Goal: Task Accomplishment & Management: Manage account settings

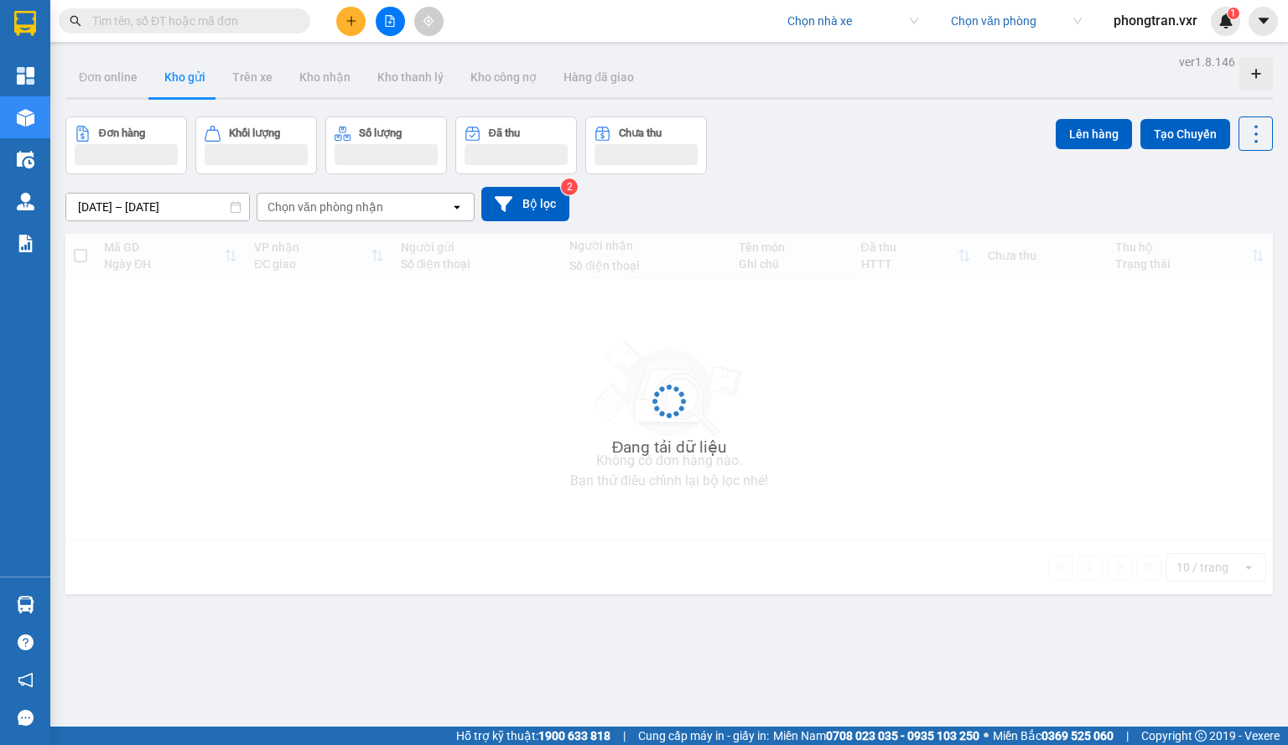
click at [822, 38] on div "Kết quả tìm kiếm ( 0 ) Bộ lọc No Data Chọn nhà xe Chọn văn phòng phongtran.vxr 1" at bounding box center [644, 21] width 1288 height 42
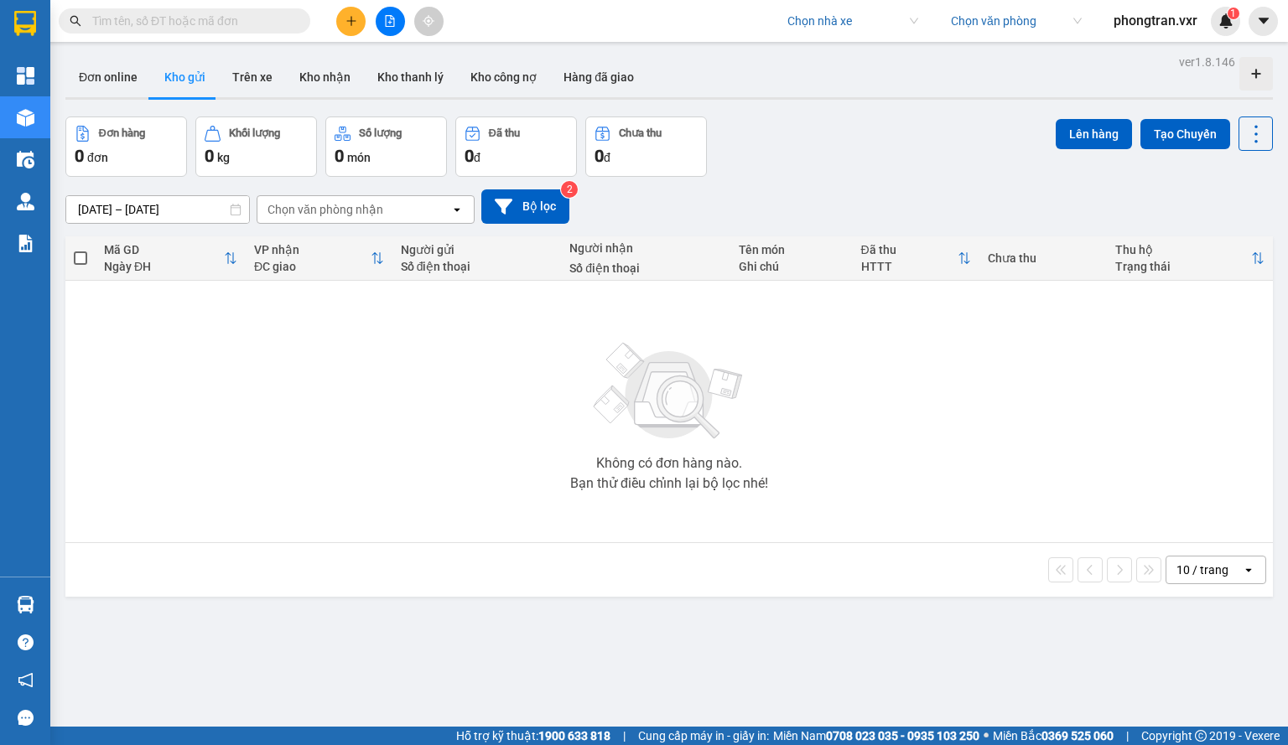
click at [820, 28] on input "search" at bounding box center [846, 20] width 119 height 25
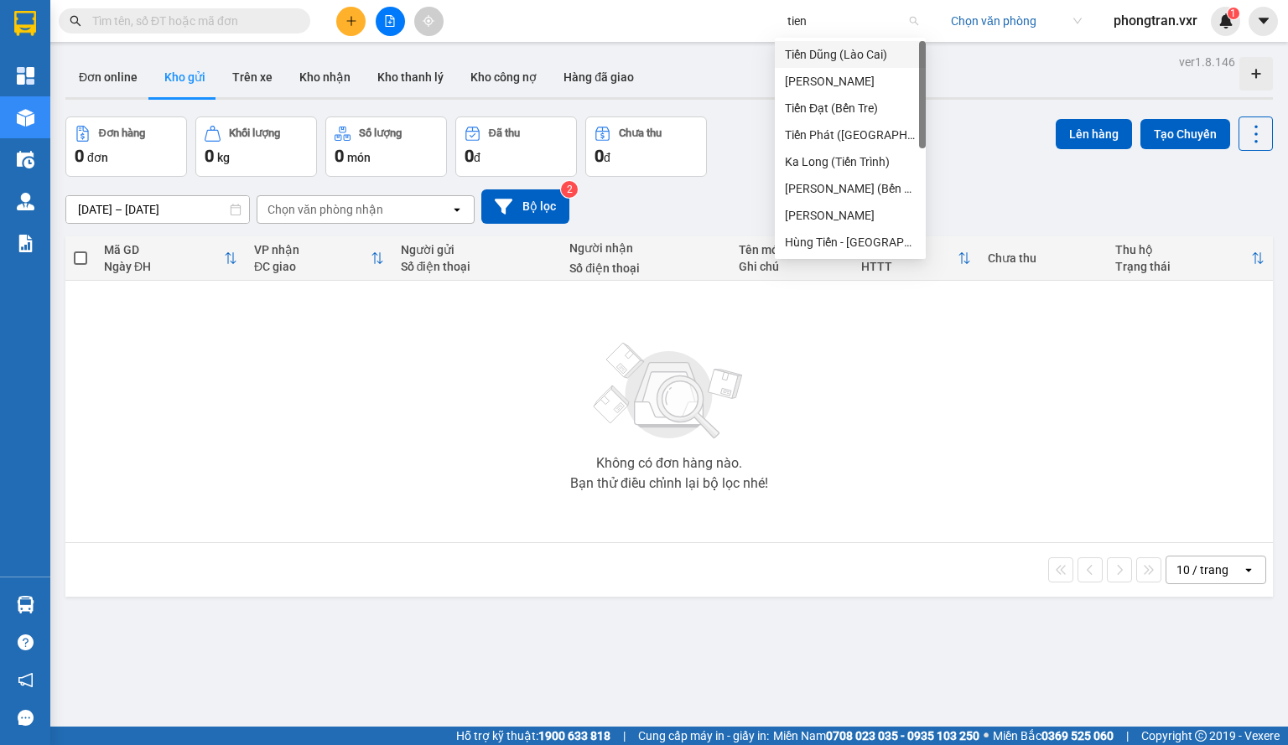
type input "tien o"
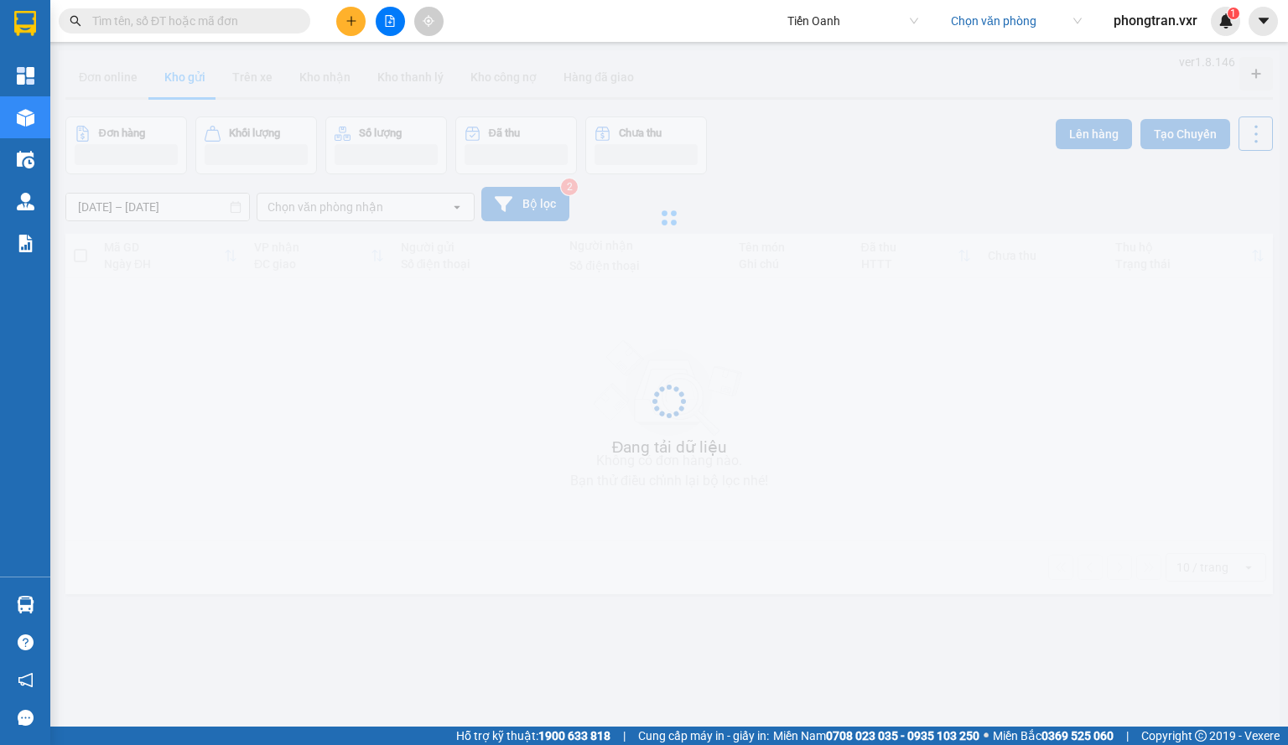
click at [1265, 36] on div "Kết quả tìm kiếm ( 0 ) Bộ lọc No Data Tiến Oanh Chọn văn phòng phongtran.vxr 1" at bounding box center [644, 21] width 1288 height 42
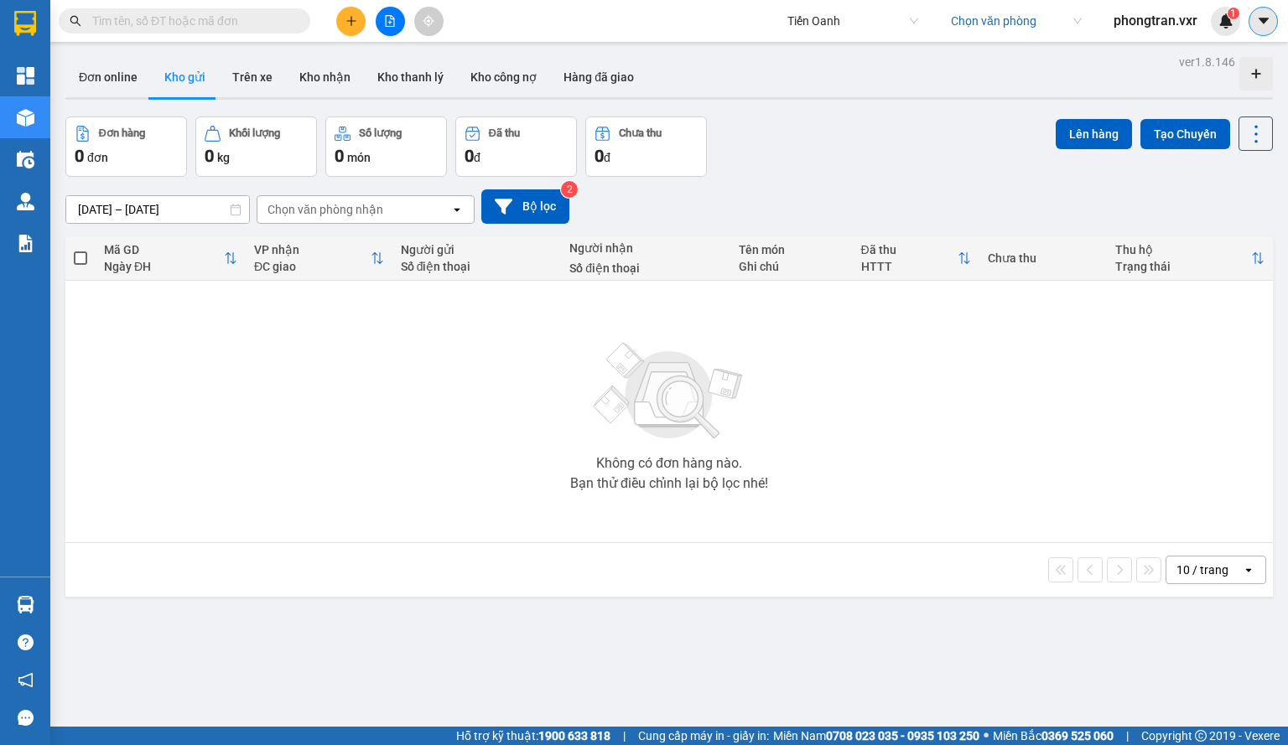
click at [1271, 20] on button at bounding box center [1263, 21] width 29 height 29
click at [1218, 60] on div "Cấu hình nhà xe" at bounding box center [1218, 63] width 85 height 18
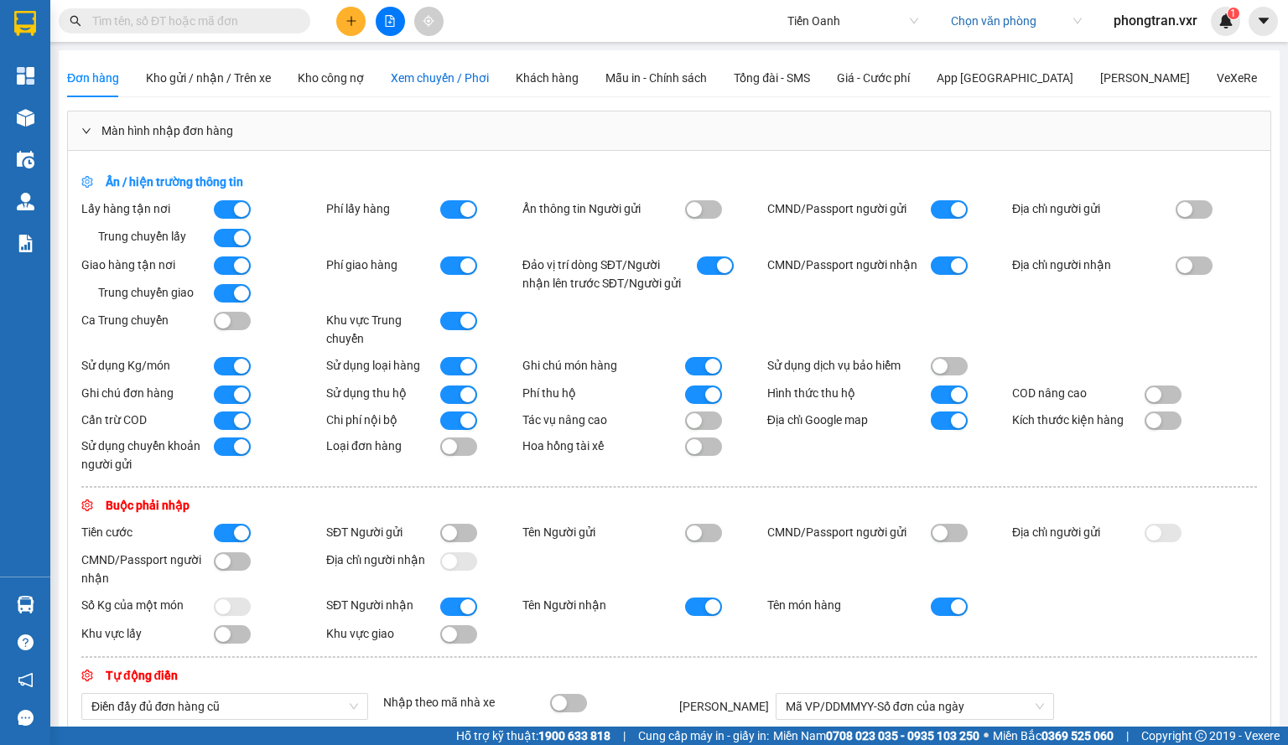
click at [454, 80] on span "Xem chuyến / Phơi" at bounding box center [440, 77] width 98 height 13
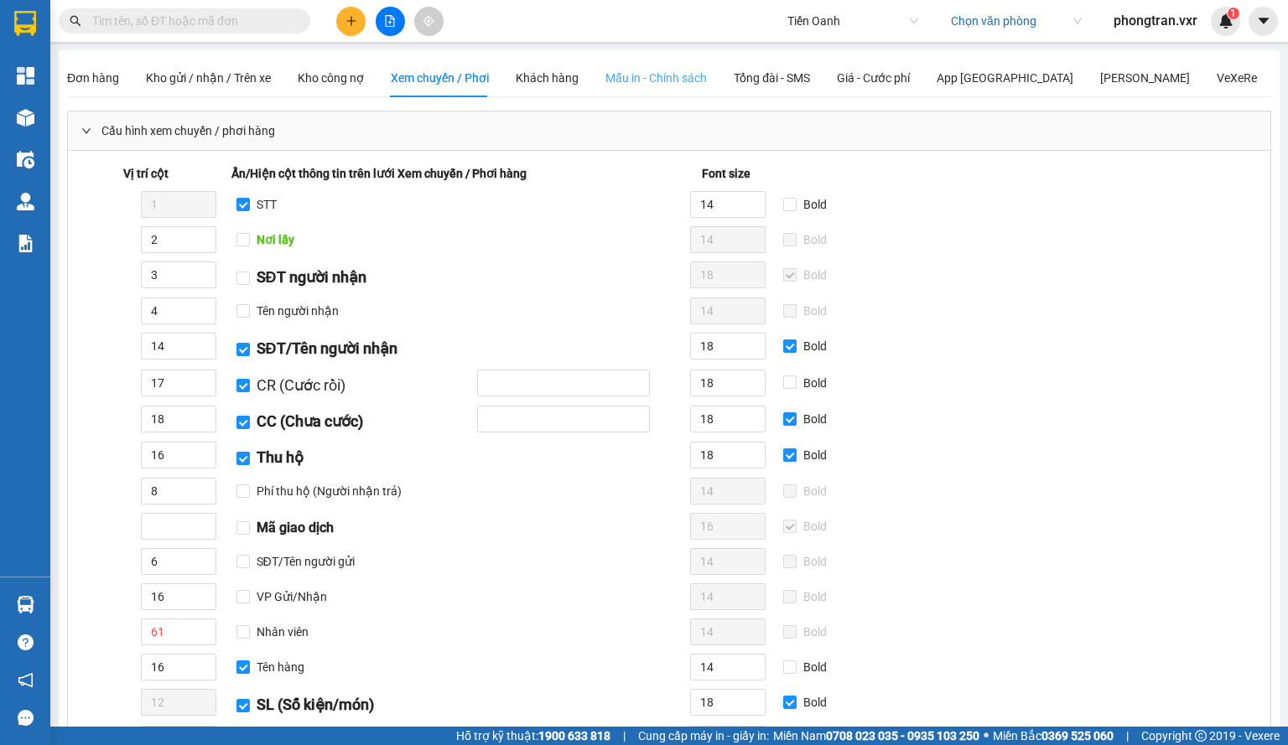
click at [652, 67] on div "Mẫu in - Chính sách" at bounding box center [655, 78] width 101 height 39
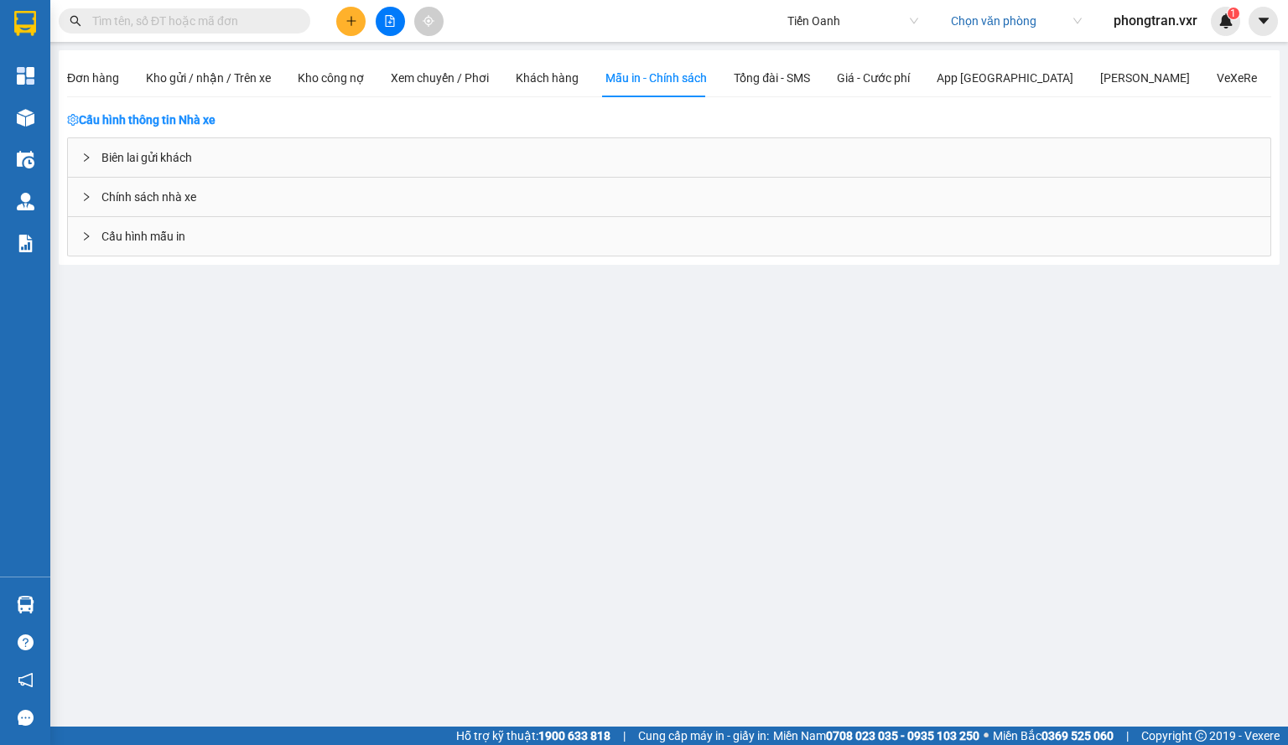
click at [199, 172] on div "Biên lai gửi khách" at bounding box center [669, 157] width 1202 height 39
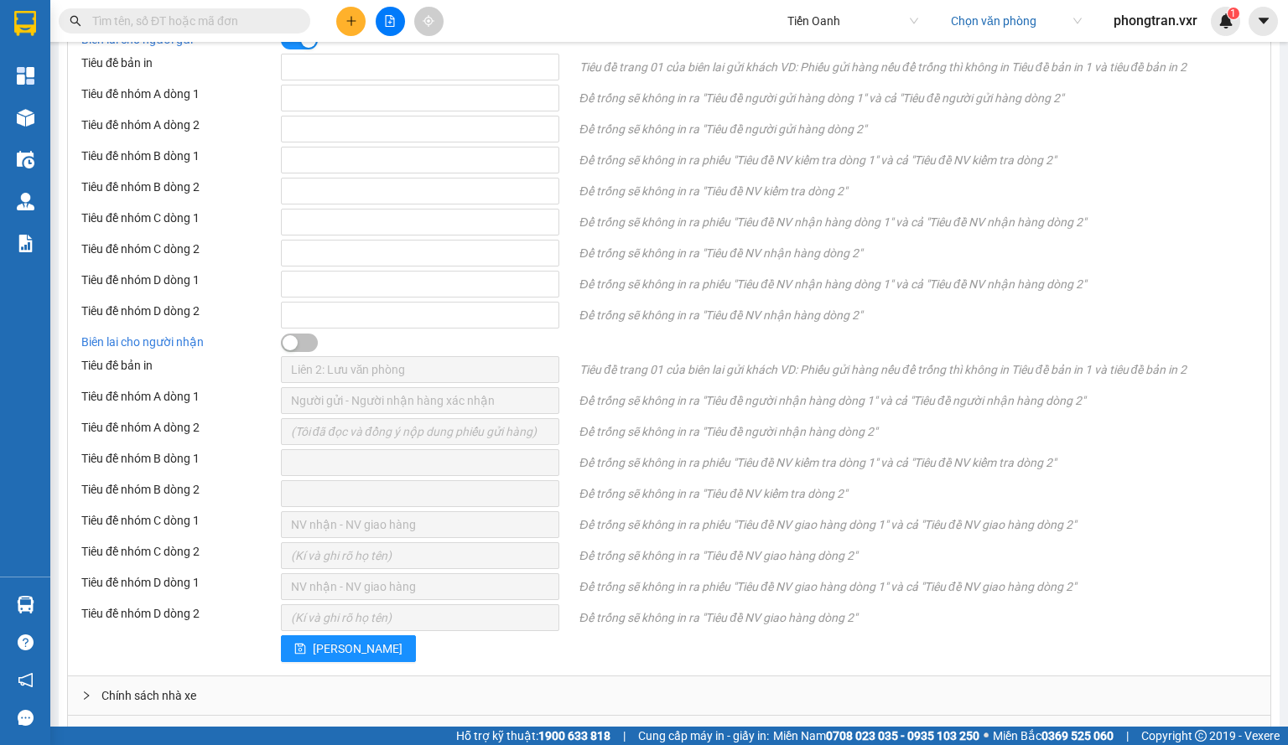
scroll to position [657, 0]
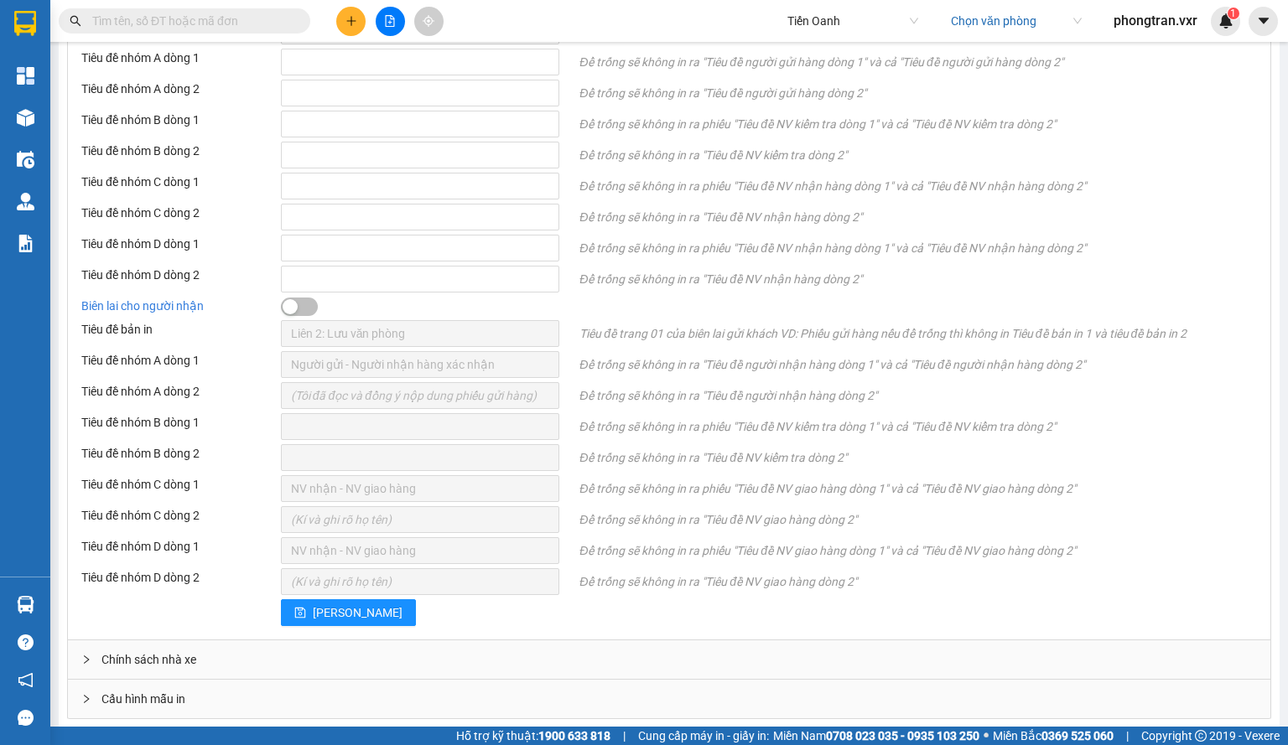
click at [197, 715] on div "Đơn hàng Kho gửi / nhận / Trên xe Kho công nợ Xem chuyến / Phơi Khách hàng Mẫu …" at bounding box center [669, 60] width 1221 height 1335
click at [194, 694] on div "Cấu hình mẫu in" at bounding box center [669, 699] width 1202 height 39
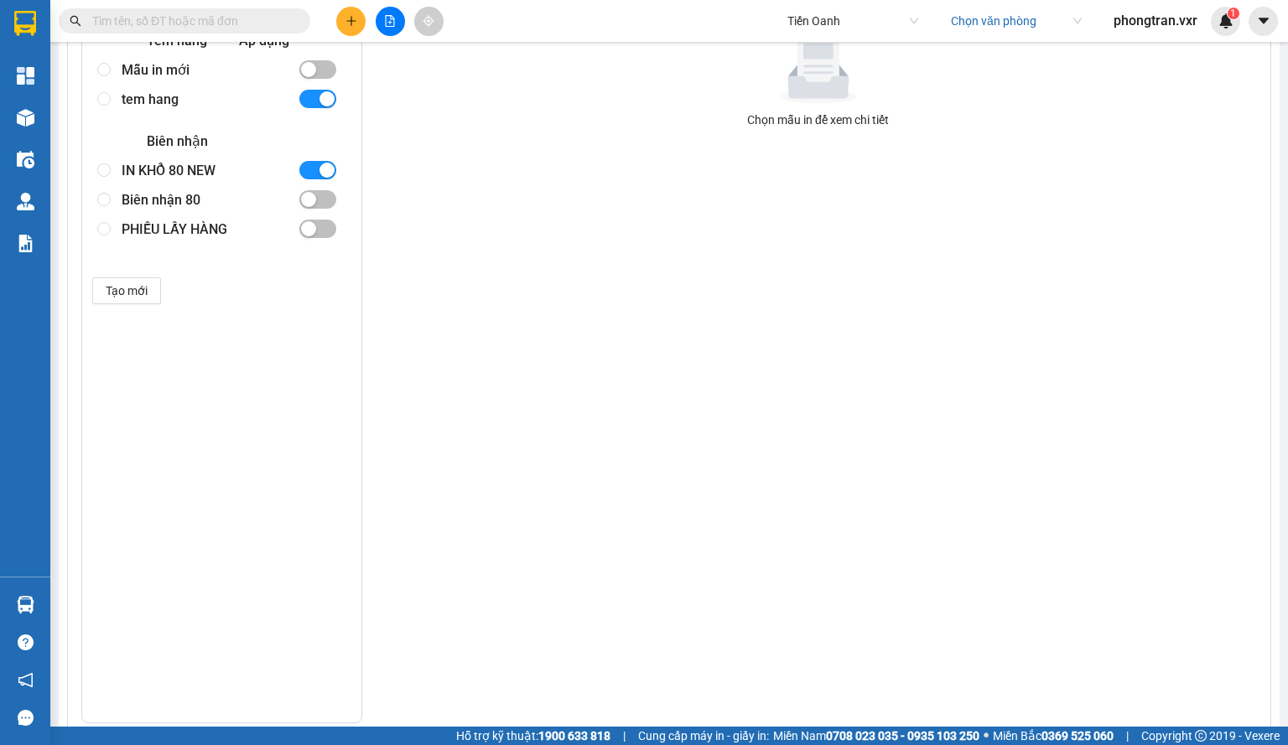
scroll to position [1328, 0]
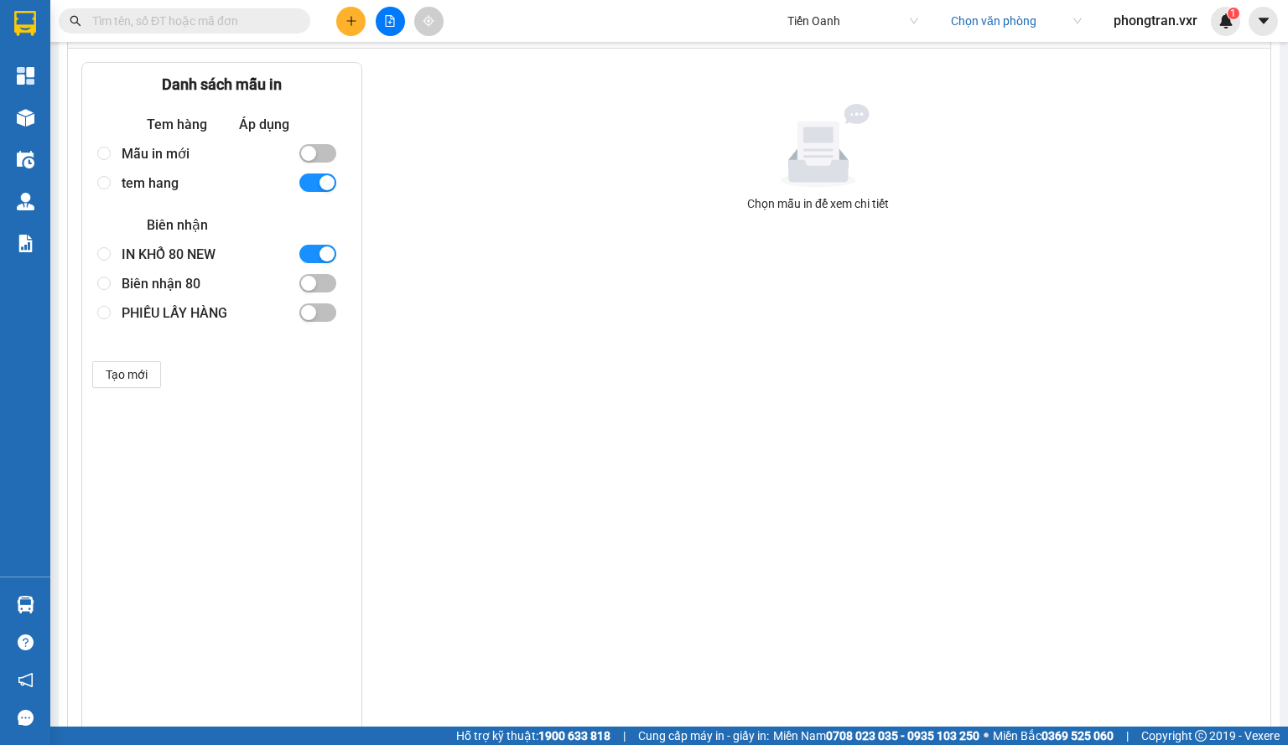
click at [195, 177] on div "tem hang" at bounding box center [203, 183] width 163 height 29
radio input "true"
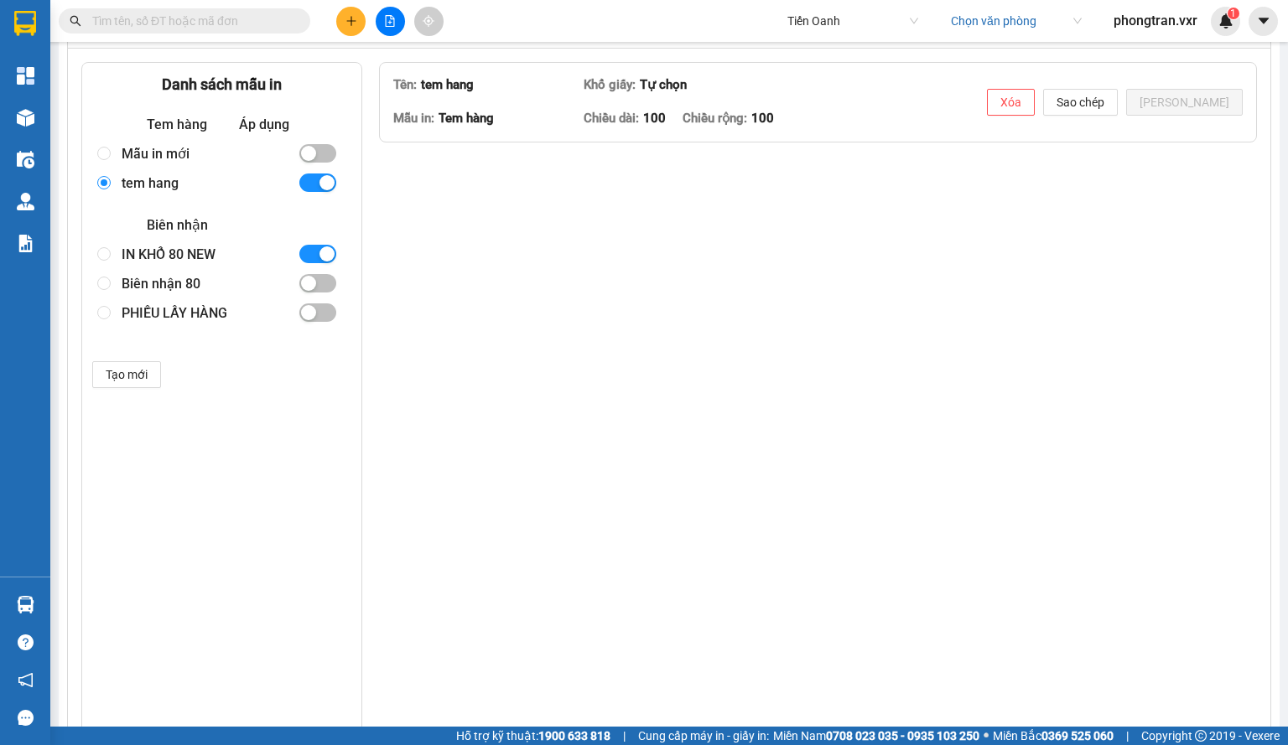
type textarea "<table style="border-collapse: collapse; width: 100%; height: 364.5px; border-c…"
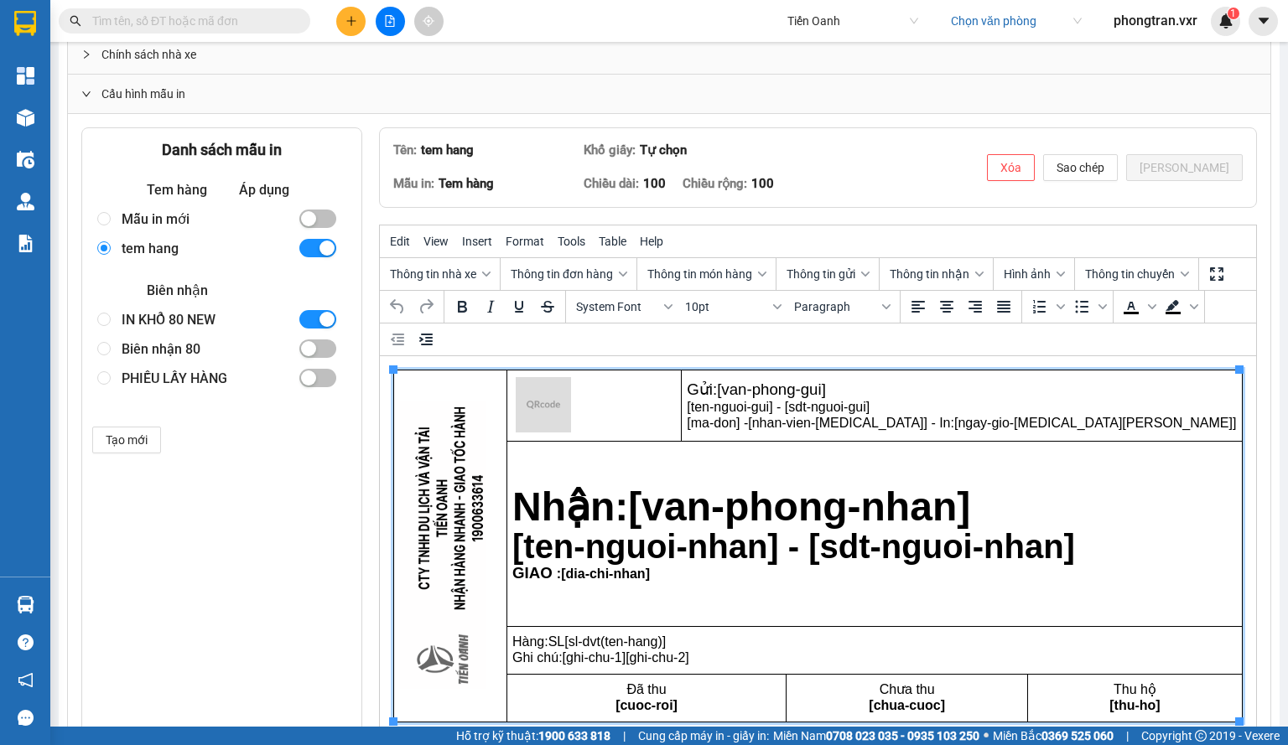
scroll to position [1347, 0]
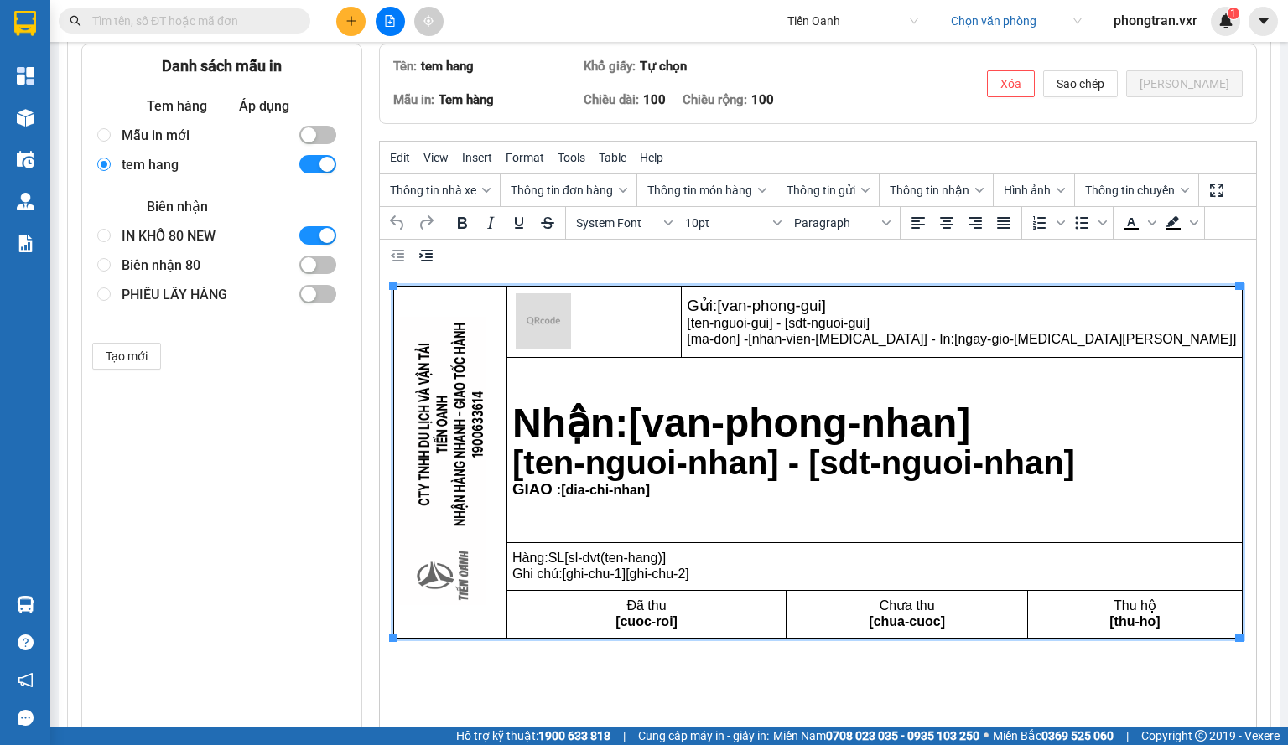
click at [159, 221] on div "IN KHỔ 80 NEW" at bounding box center [203, 235] width 163 height 29
radio input "false"
radio input "true"
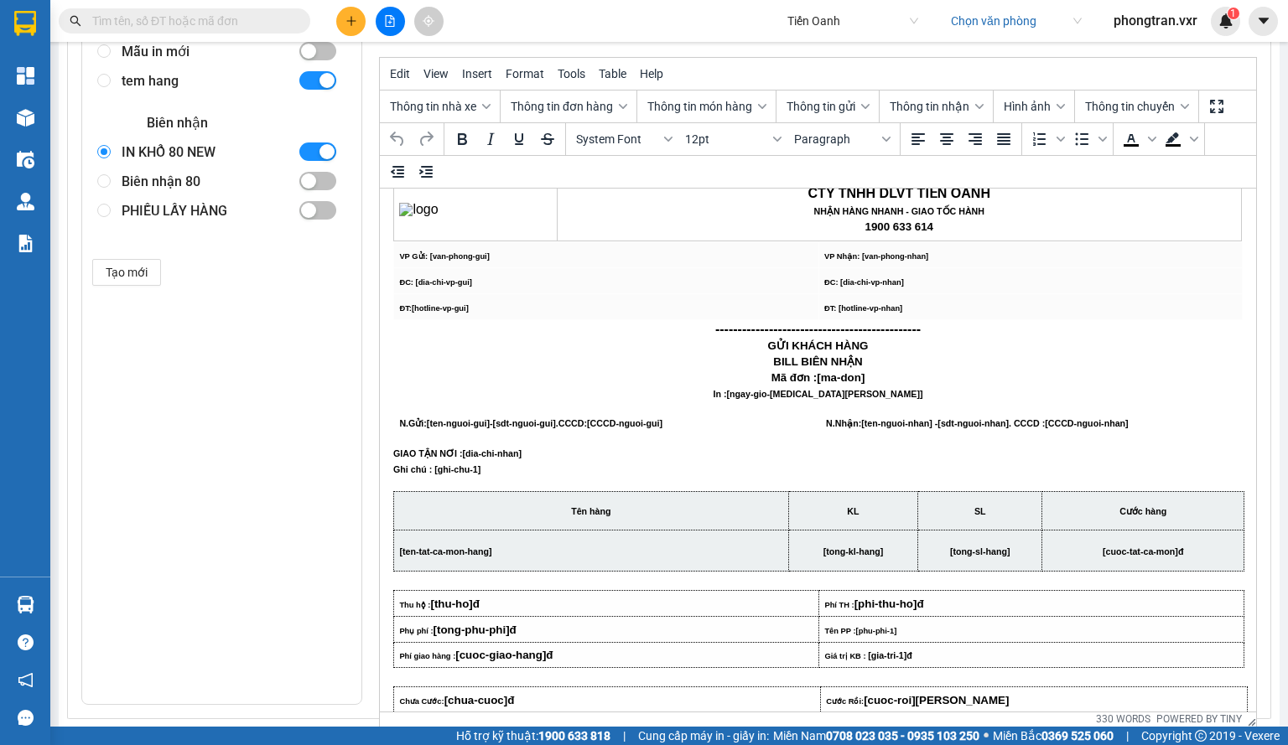
scroll to position [0, 0]
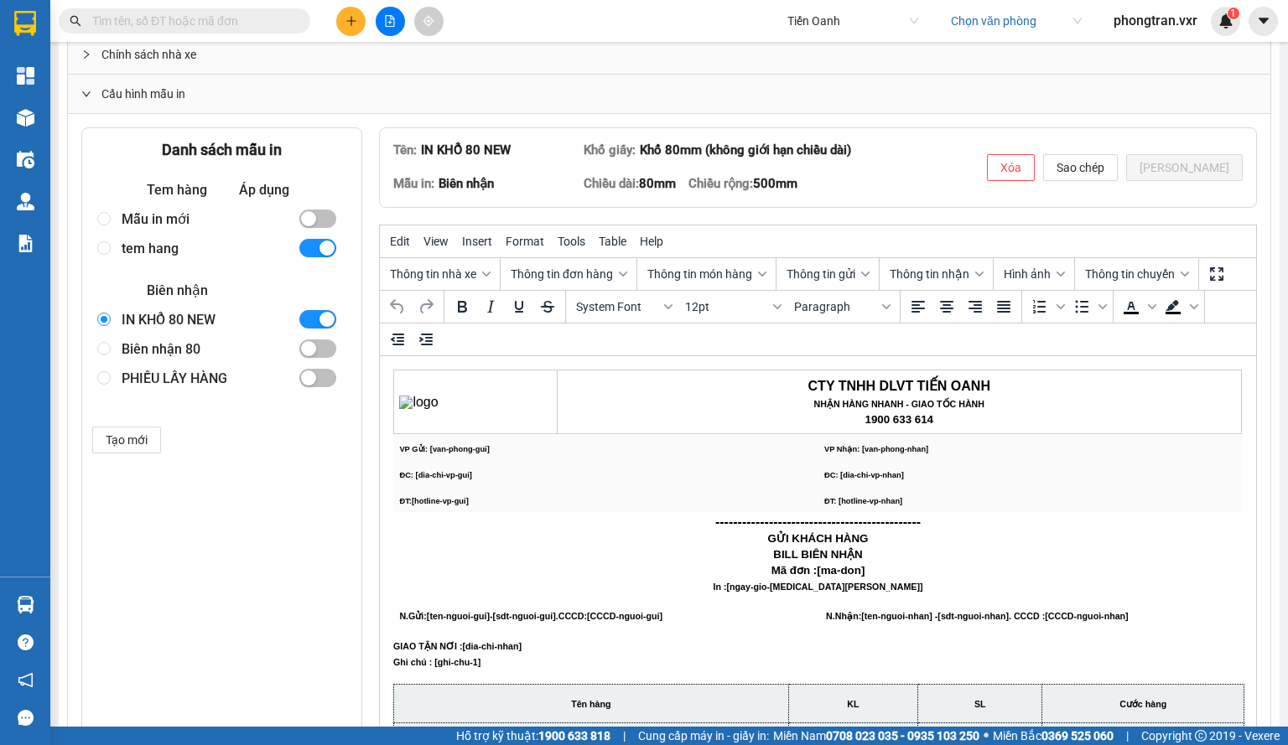
click at [182, 237] on div "tem hang" at bounding box center [203, 248] width 163 height 29
radio input "true"
radio input "false"
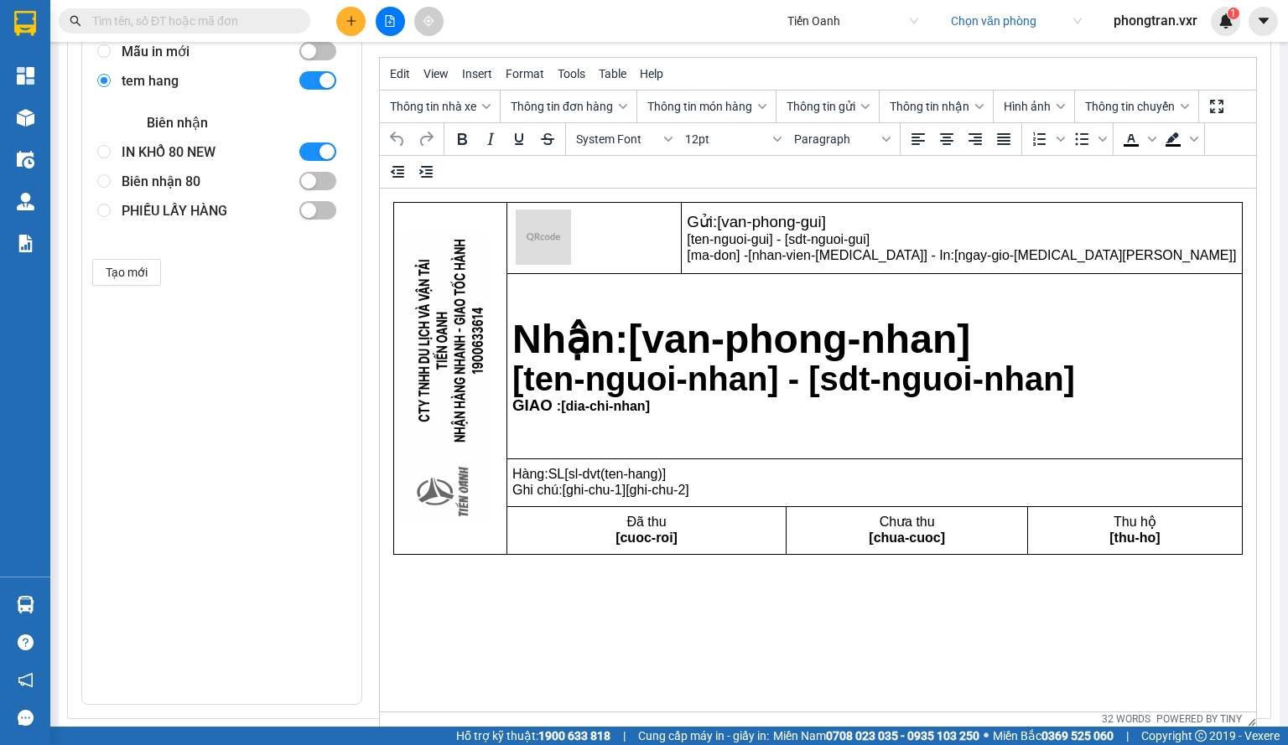
scroll to position [1347, 0]
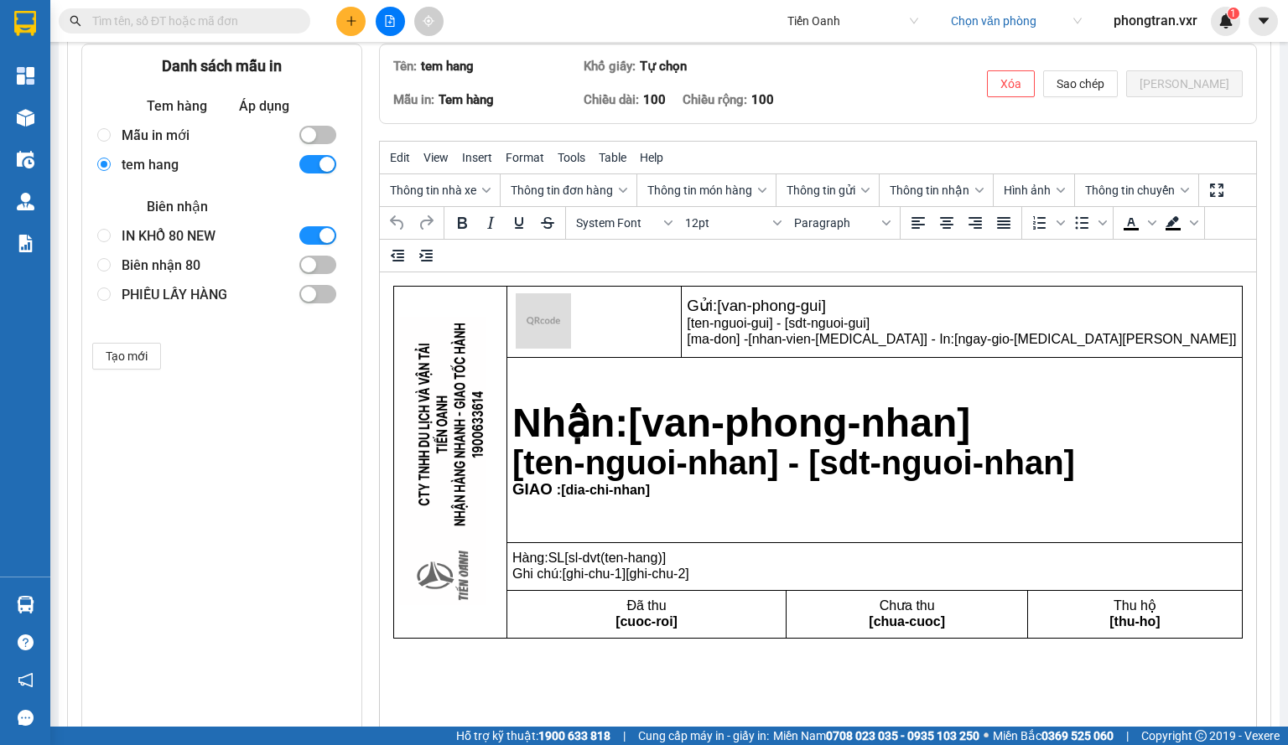
click at [153, 226] on div "IN KHỔ 80 NEW" at bounding box center [203, 235] width 163 height 29
radio input "false"
radio input "true"
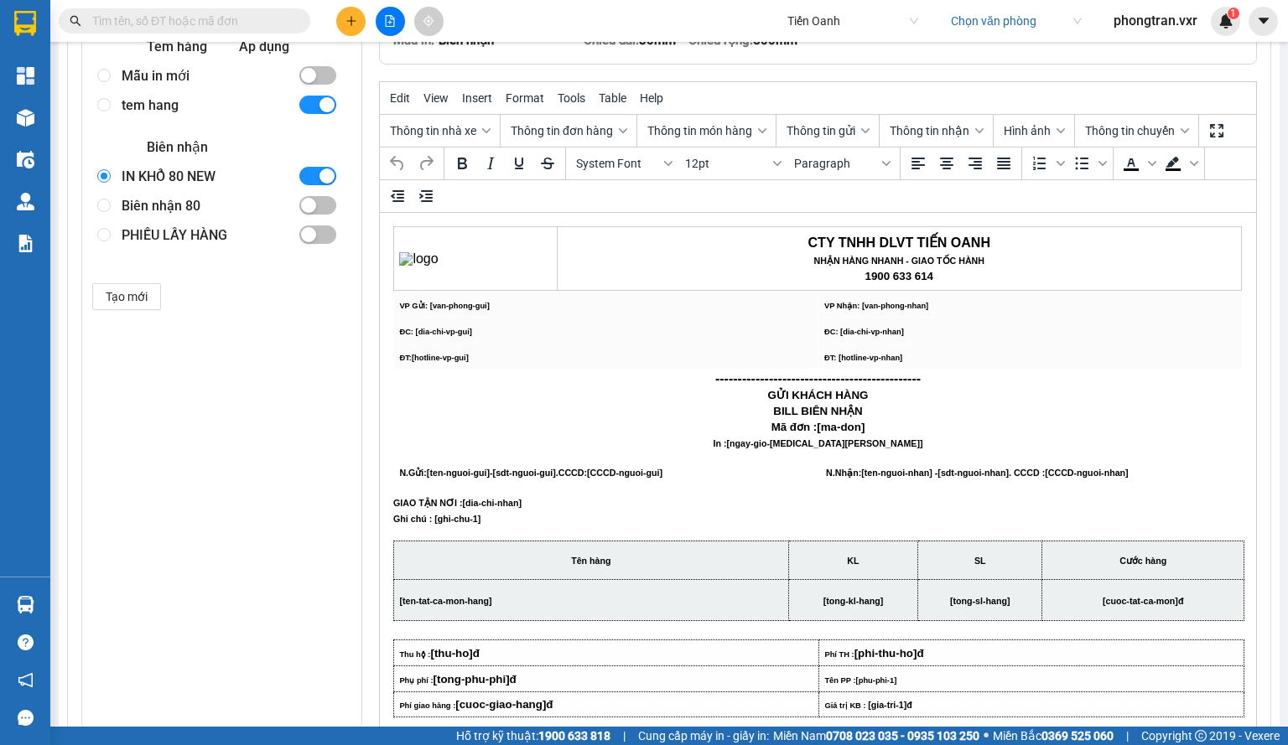
scroll to position [1431, 0]
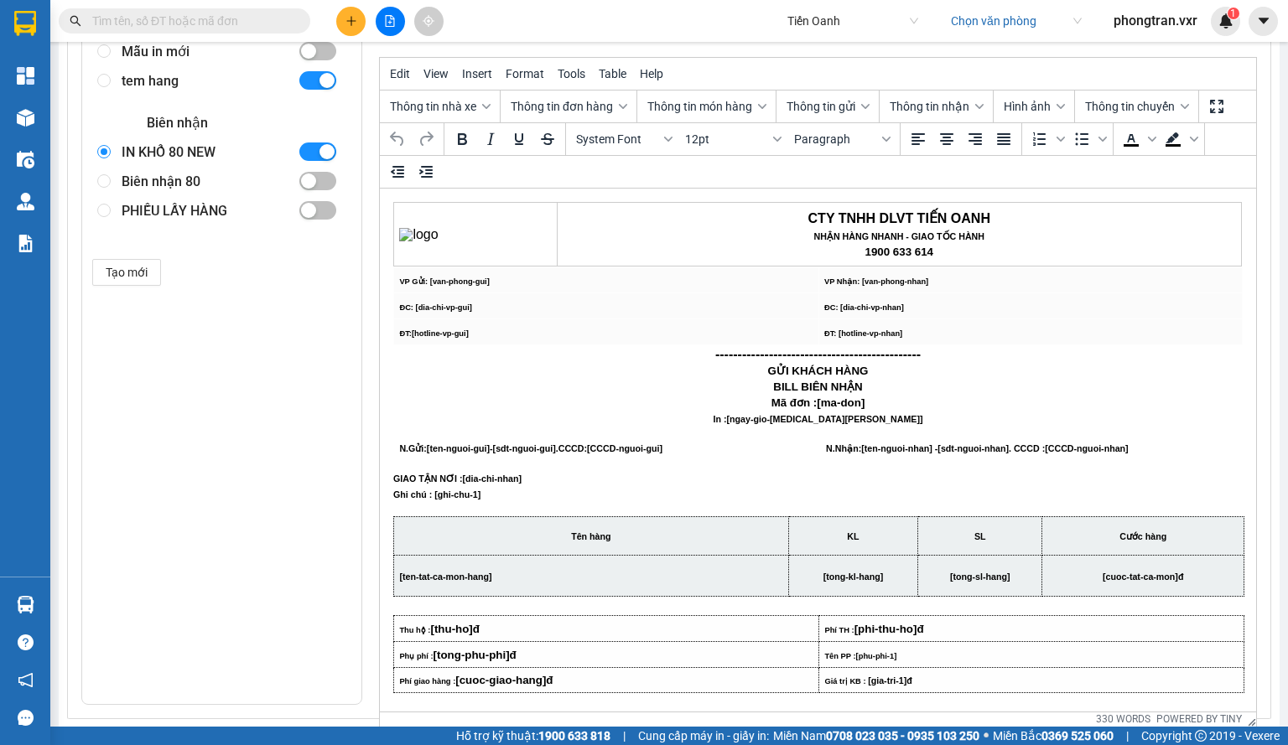
click at [808, 28] on span "Tiến Oanh" at bounding box center [852, 20] width 131 height 25
type input "kim mã"
click at [835, 44] on div "Kim Mã" at bounding box center [850, 54] width 151 height 27
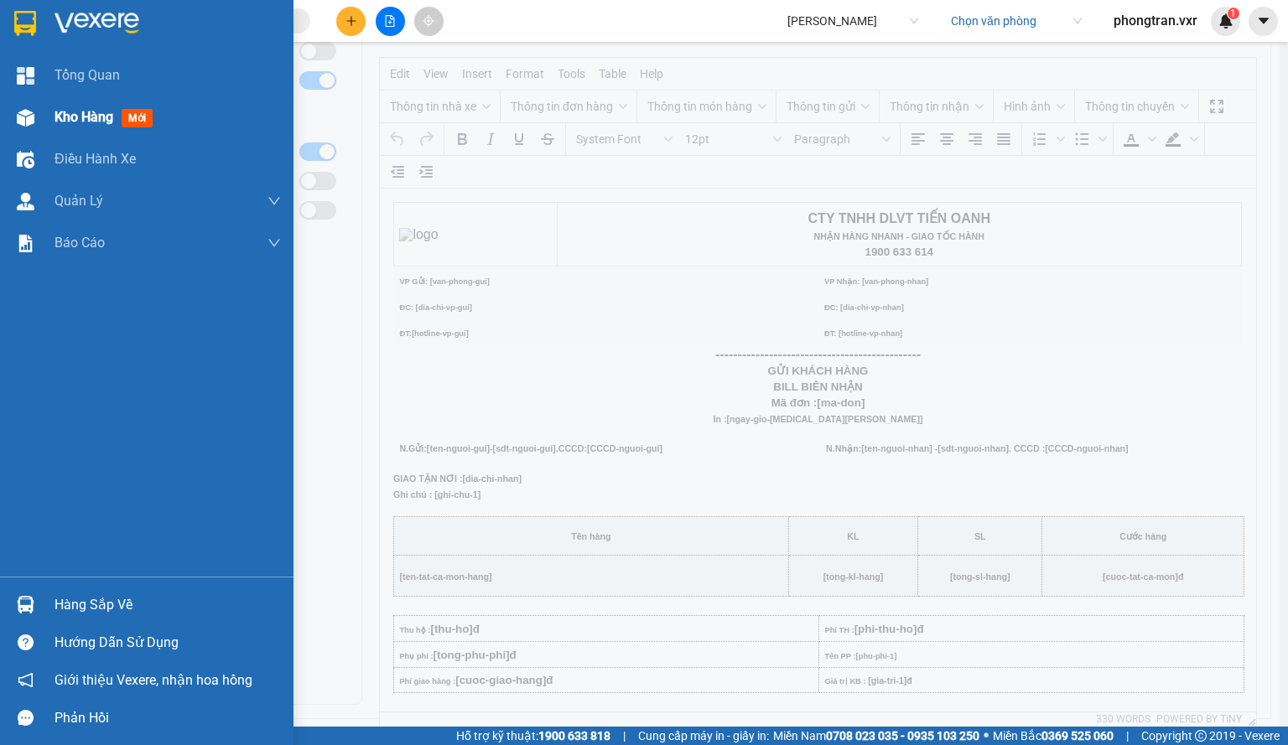
click at [89, 120] on span "Kho hàng" at bounding box center [84, 117] width 59 height 16
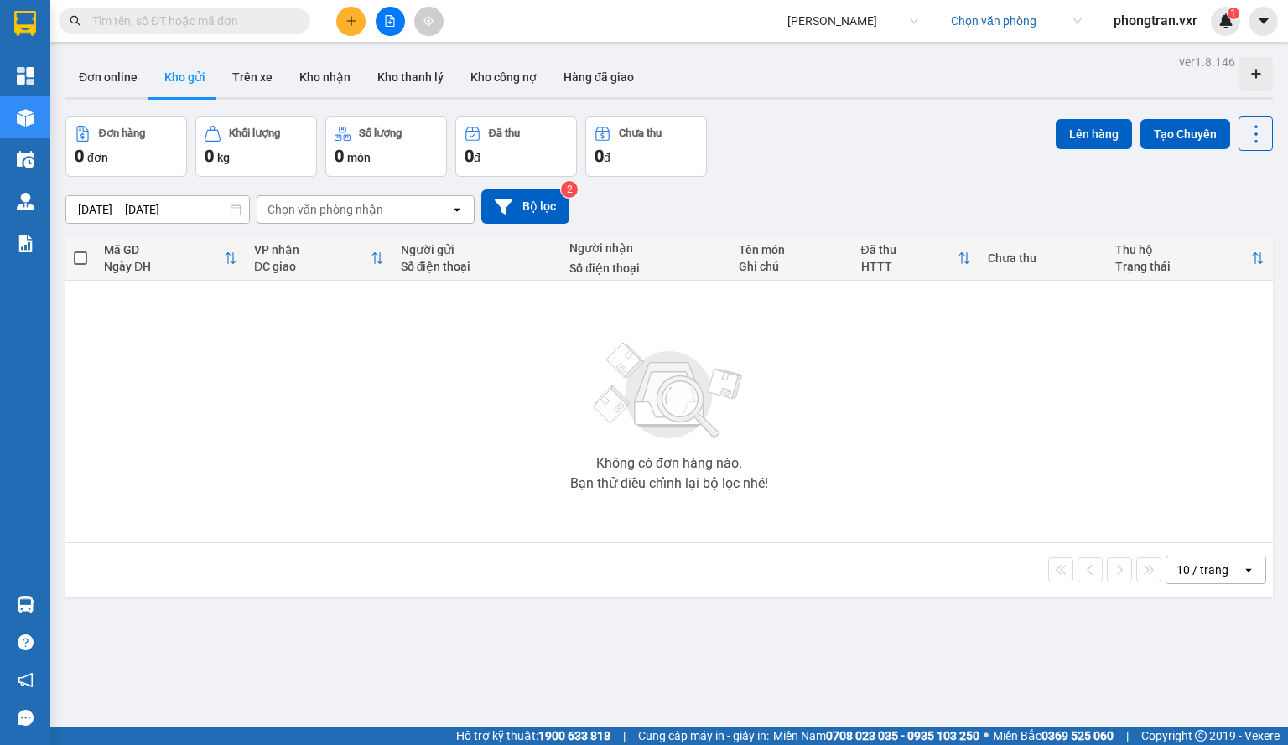
click at [998, 14] on input "search" at bounding box center [1010, 20] width 119 height 25
click at [996, 62] on div "TP. Hồ Chí Minh" at bounding box center [1013, 54] width 131 height 18
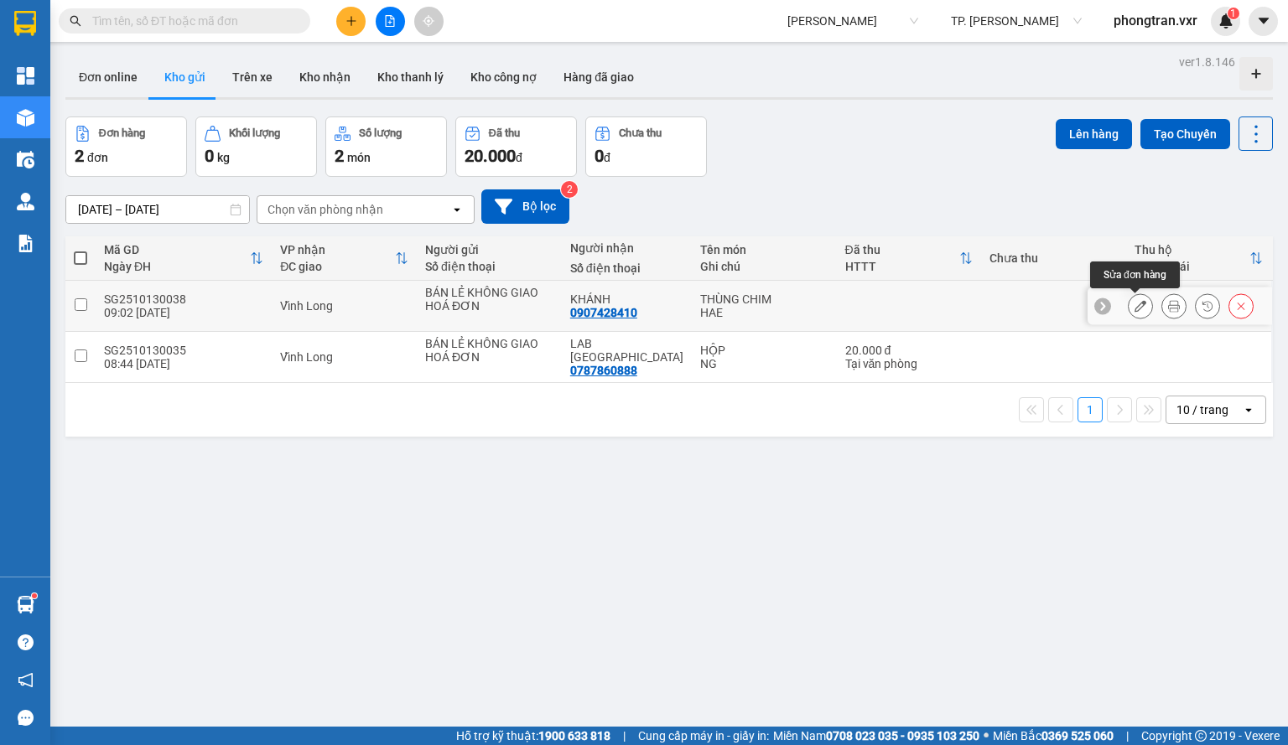
click at [1168, 301] on icon at bounding box center [1174, 306] width 12 height 12
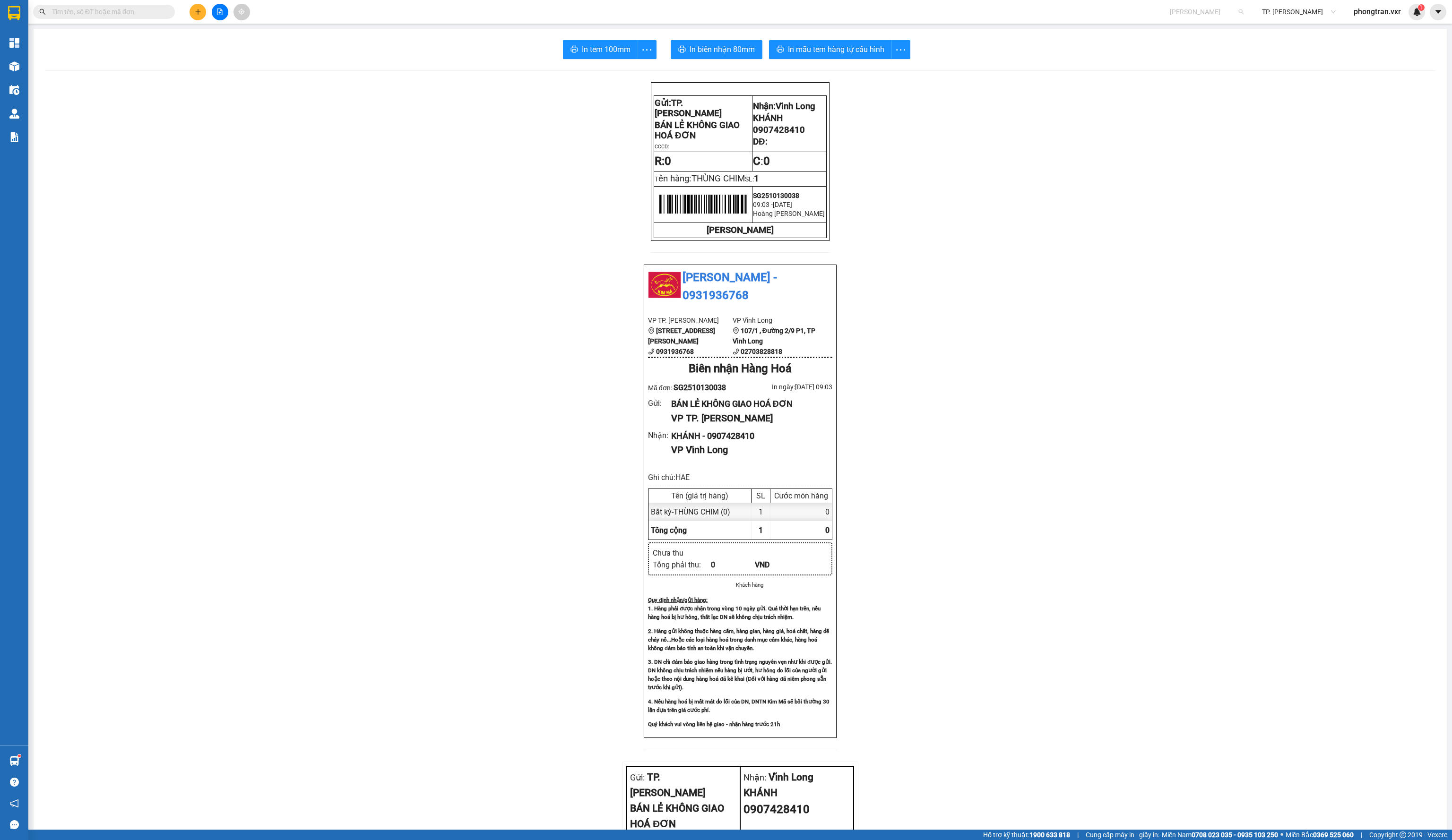
scroll to position [6486, 0]
click at [725, 14] on span "Kim Mã" at bounding box center [1206, 11] width 74 height 14
type input "p"
type input "kim li"
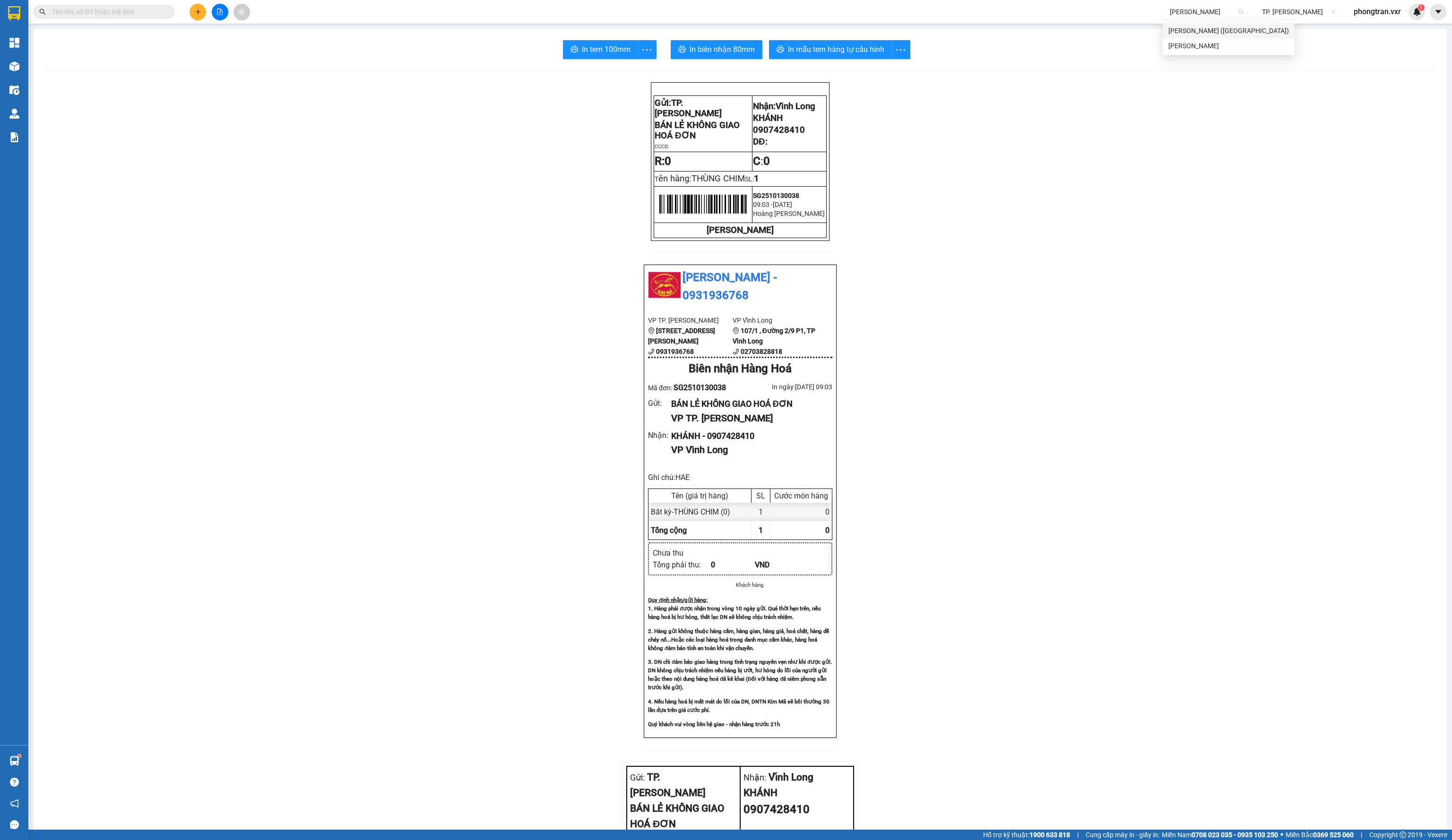
click at [725, 32] on div "Kim Liên (Đà Nẵng)" at bounding box center [1229, 30] width 121 height 10
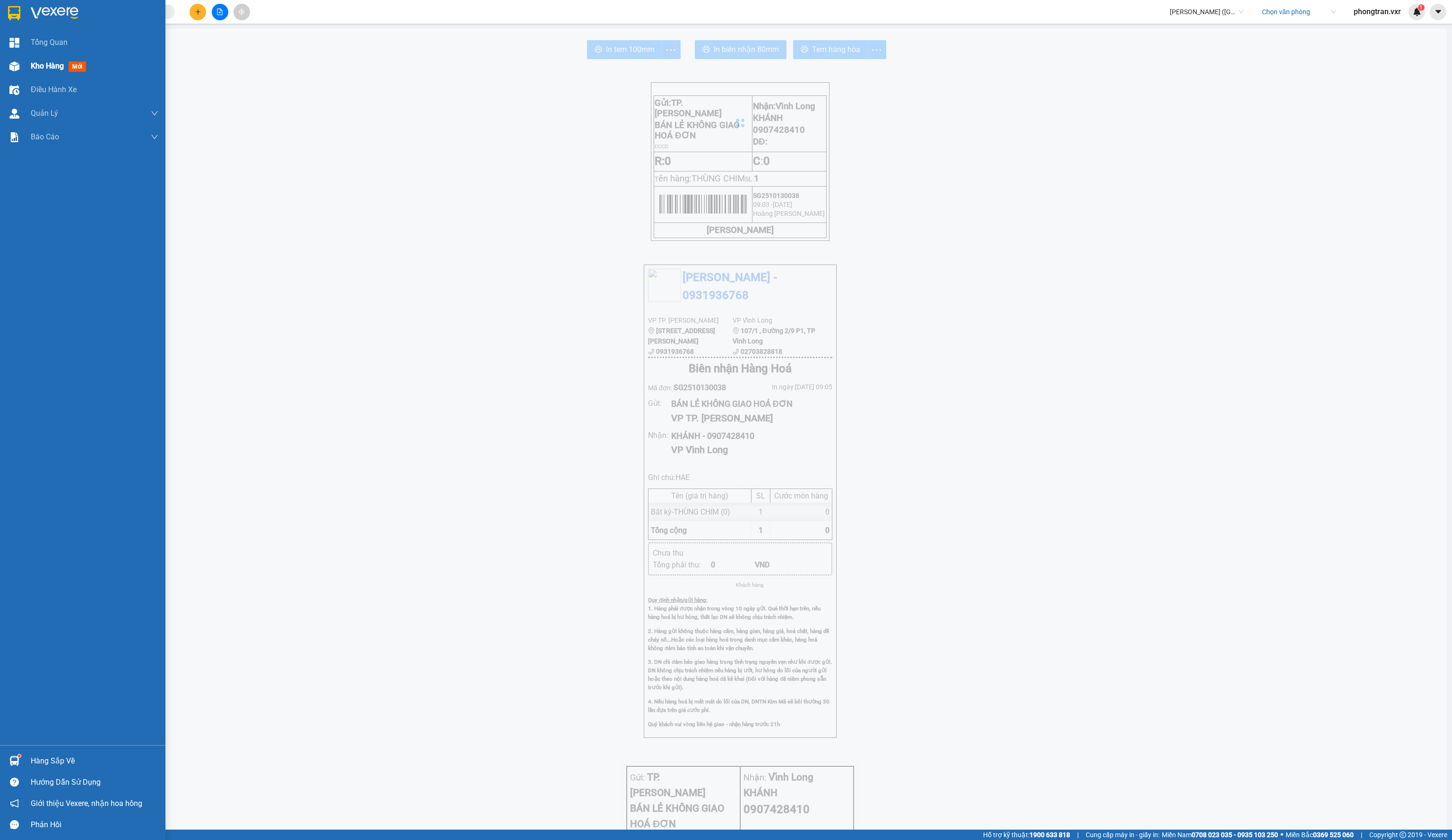
click at [37, 72] on div "Kho hàng mới" at bounding box center [95, 66] width 127 height 24
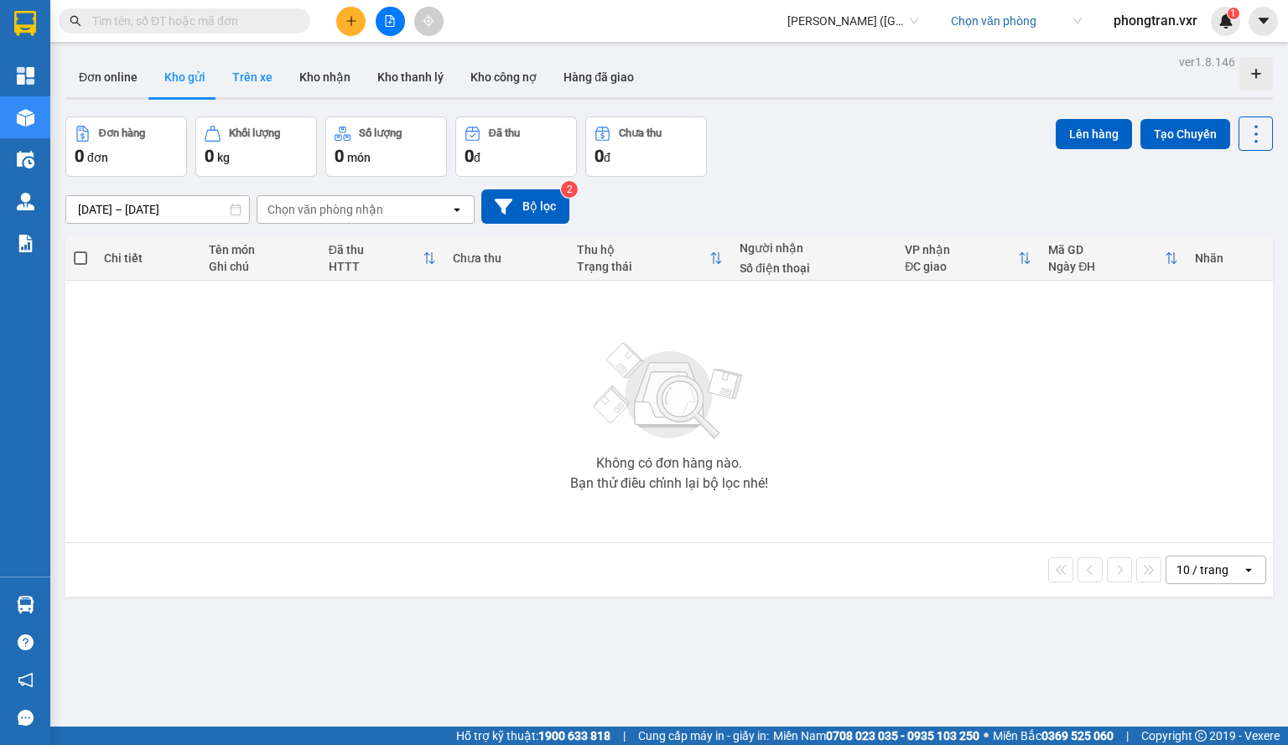
click at [226, 83] on button "Trên xe" at bounding box center [252, 77] width 67 height 40
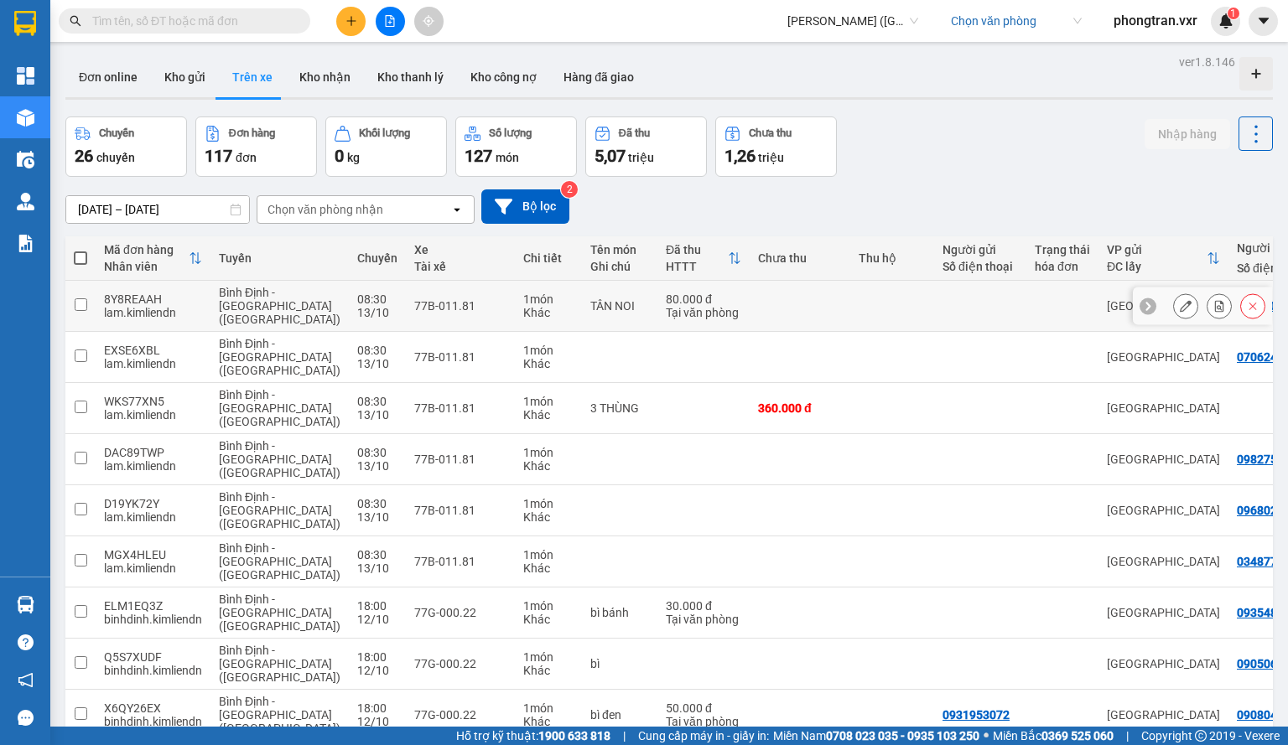
click at [1215, 305] on icon at bounding box center [1219, 306] width 9 height 12
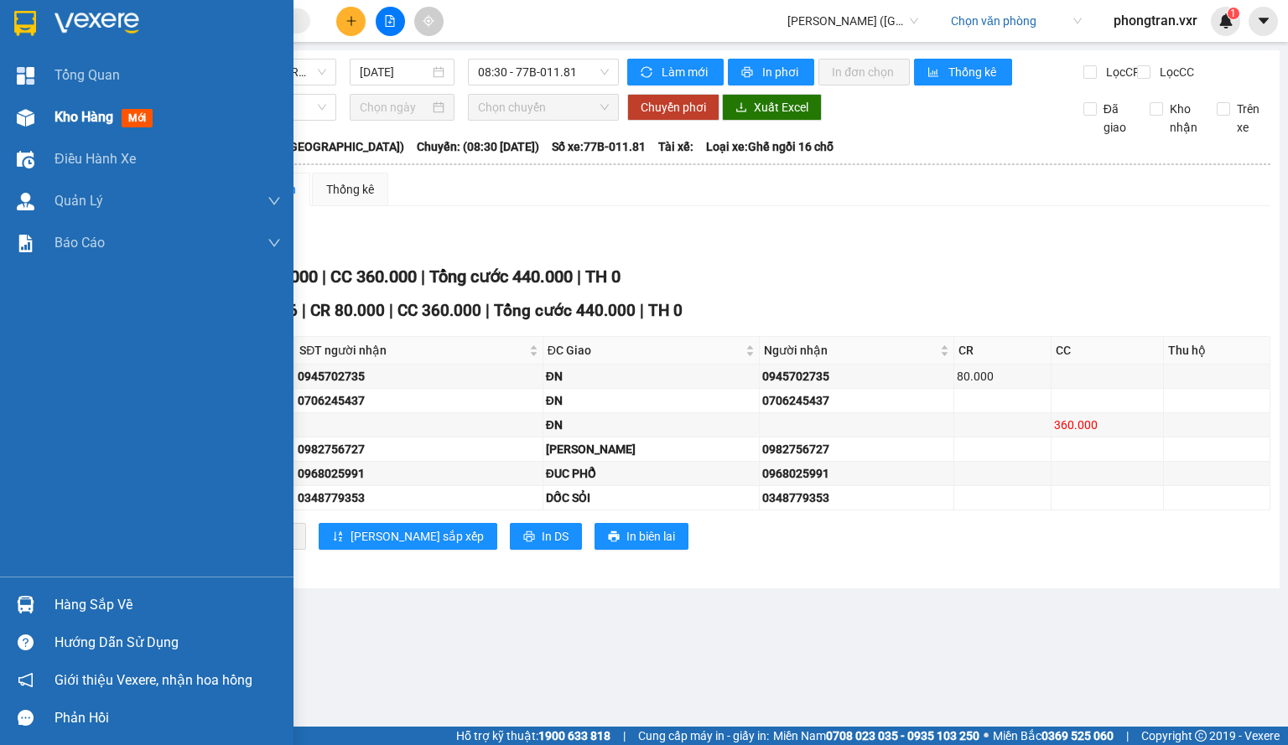
click at [21, 105] on div at bounding box center [25, 117] width 29 height 29
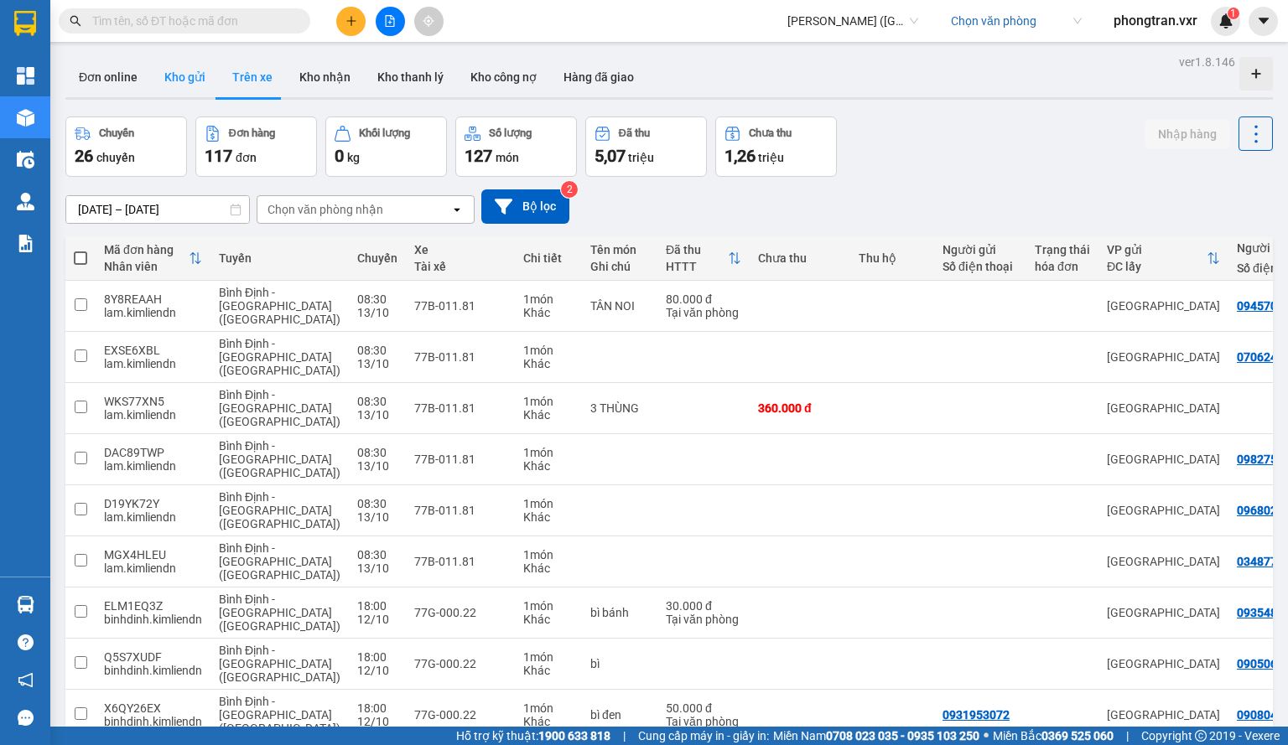
click at [190, 76] on button "Kho gửi" at bounding box center [185, 77] width 68 height 40
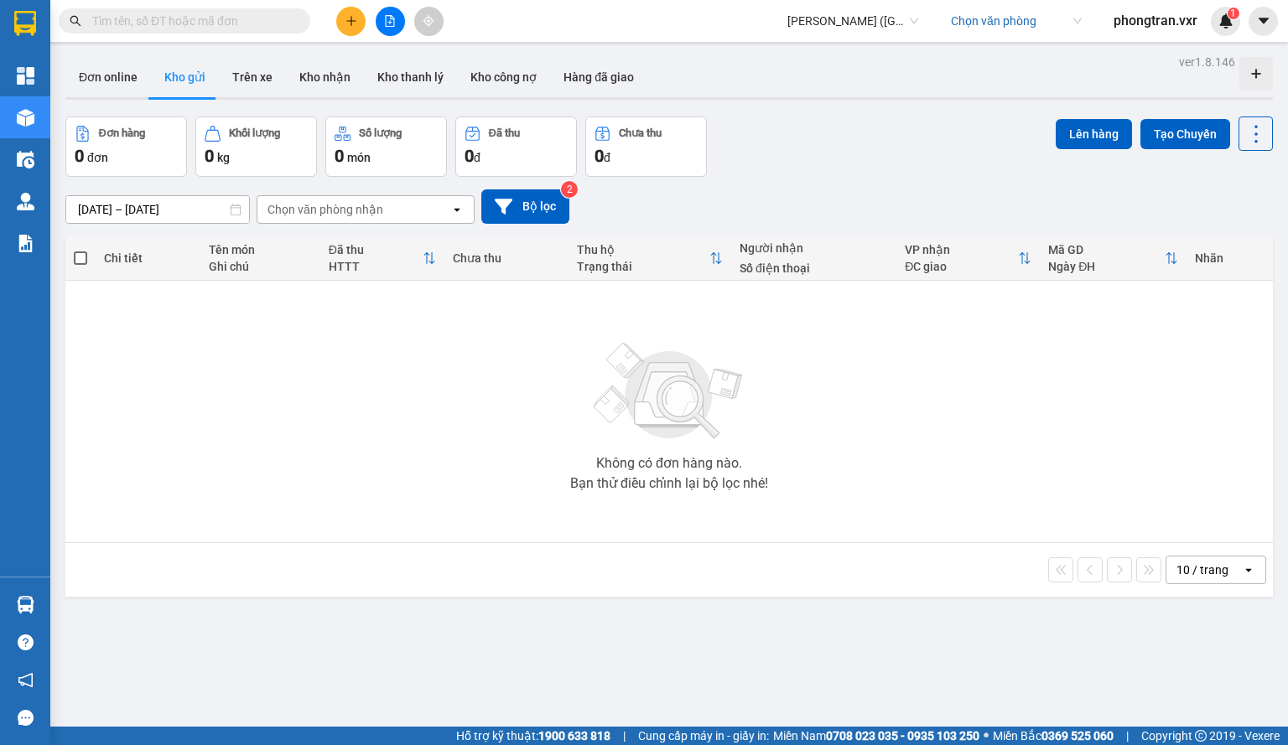
drag, startPoint x: 402, startPoint y: 205, endPoint x: 737, endPoint y: 133, distance: 342.1
click at [402, 204] on div "Chọn văn phòng nhận" at bounding box center [353, 209] width 193 height 27
click at [979, 28] on input "search" at bounding box center [1010, 20] width 119 height 25
click at [234, 68] on button "Trên xe" at bounding box center [252, 77] width 67 height 40
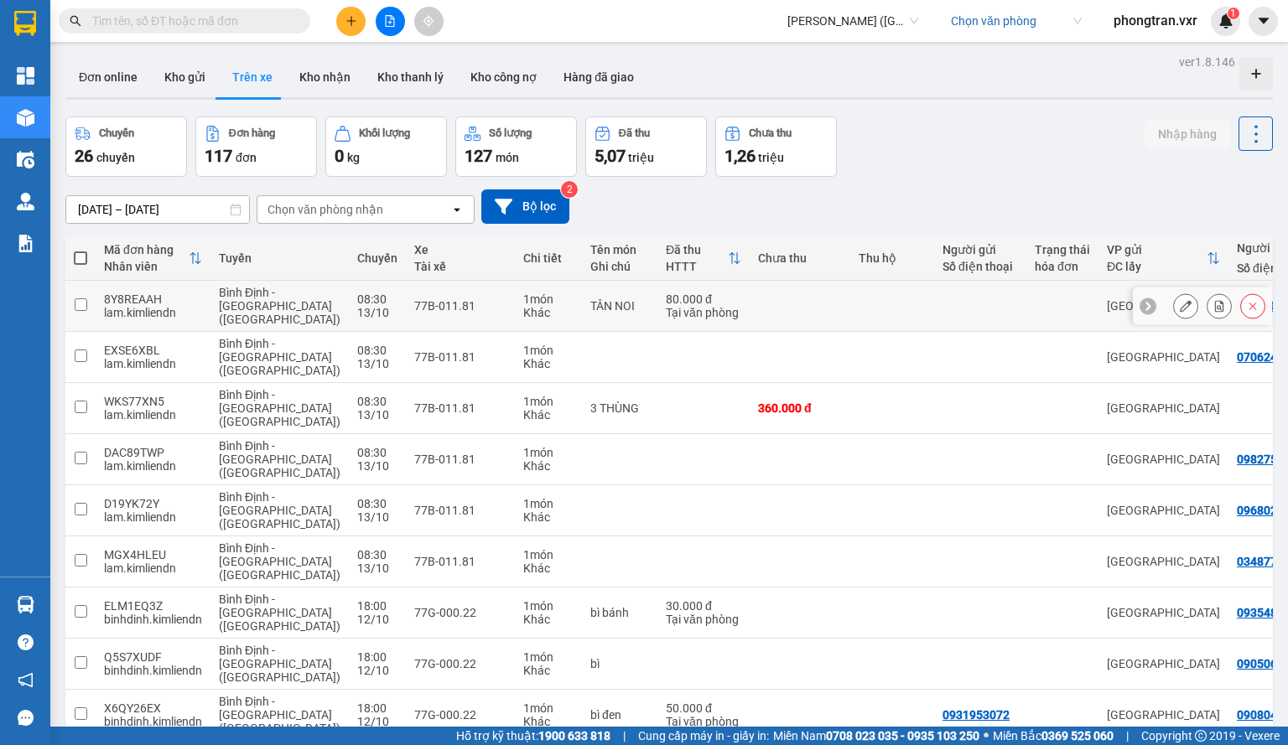
click at [1180, 306] on icon at bounding box center [1186, 306] width 12 height 12
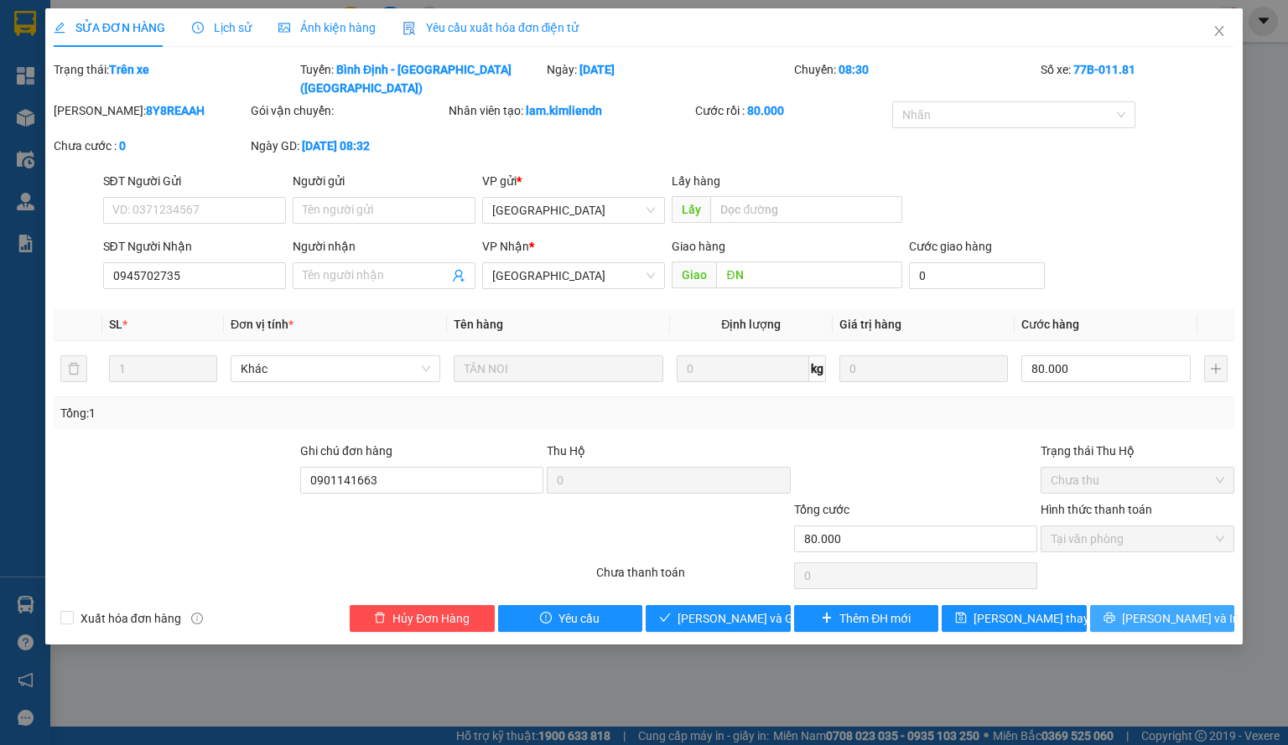
click at [1189, 611] on div "SỬA ĐƠN HÀNG Lịch sử Ảnh kiện hàng Yêu cầu xuất hóa đơn điện tử Total Paid Fee …" at bounding box center [643, 326] width 1197 height 636
click at [1189, 610] on span "Lưu và In" at bounding box center [1180, 619] width 117 height 18
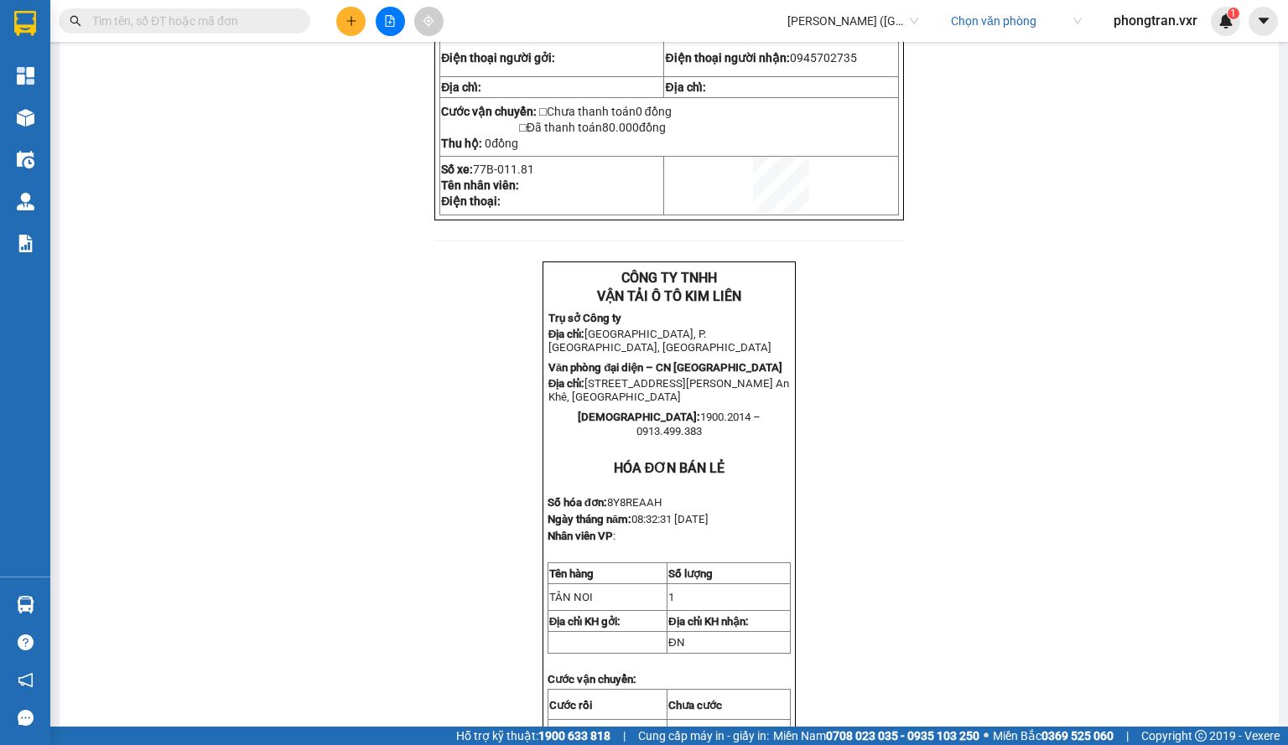
scroll to position [153, 0]
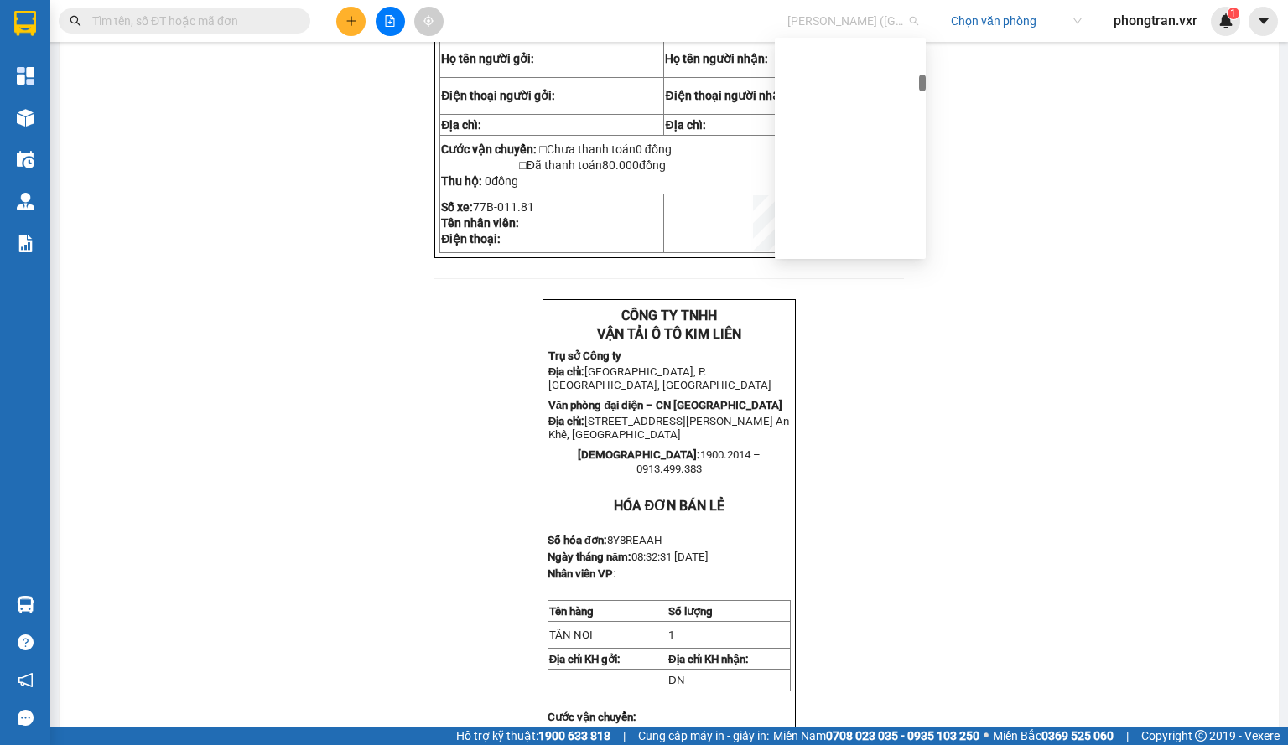
click at [850, 32] on span "Kim Liên (Đà Nẵng)" at bounding box center [852, 20] width 131 height 25
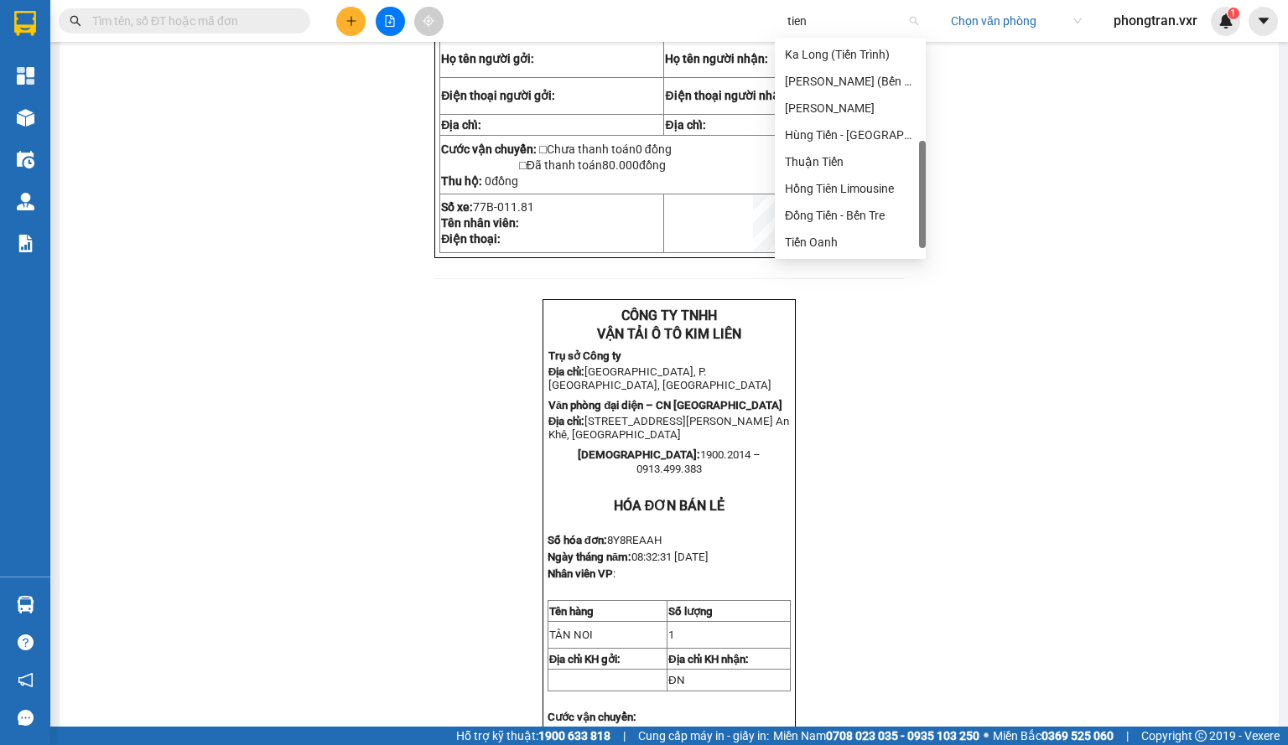
scroll to position [0, 0]
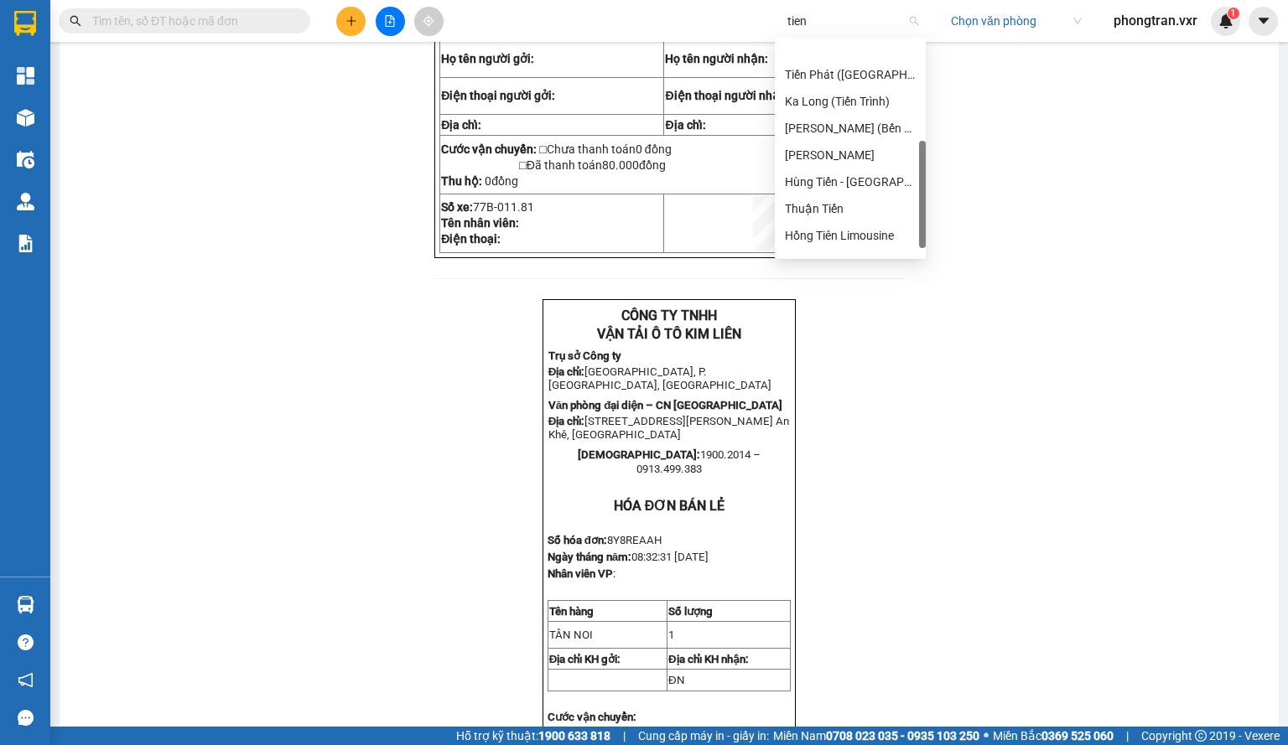
type input "tien o"
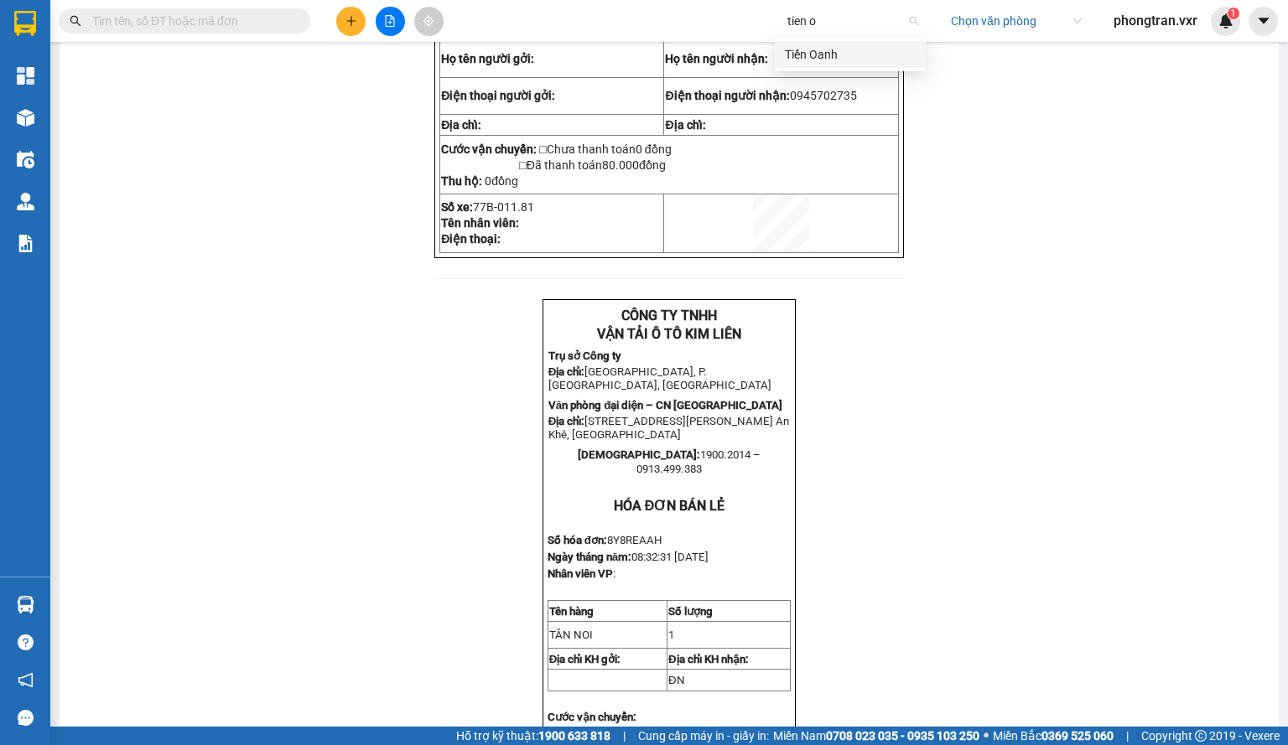
click at [872, 41] on div "Tiến Oanh" at bounding box center [850, 54] width 151 height 27
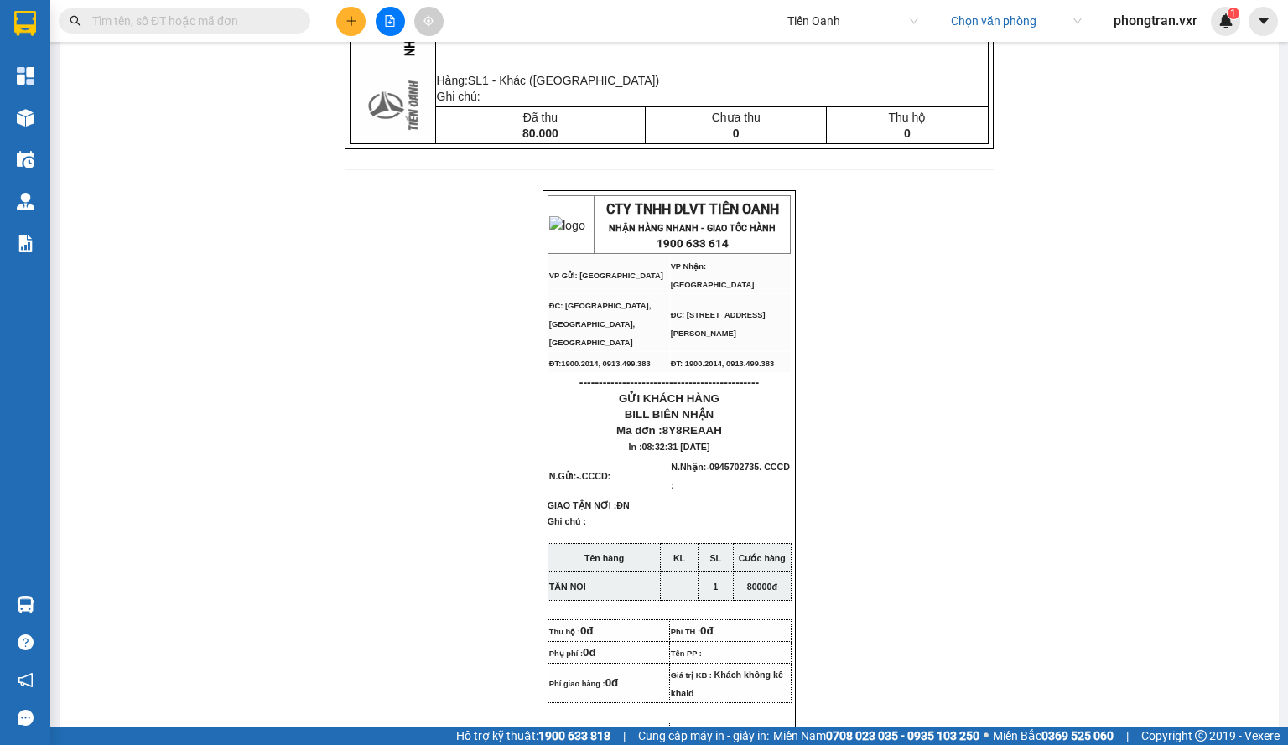
scroll to position [419, 0]
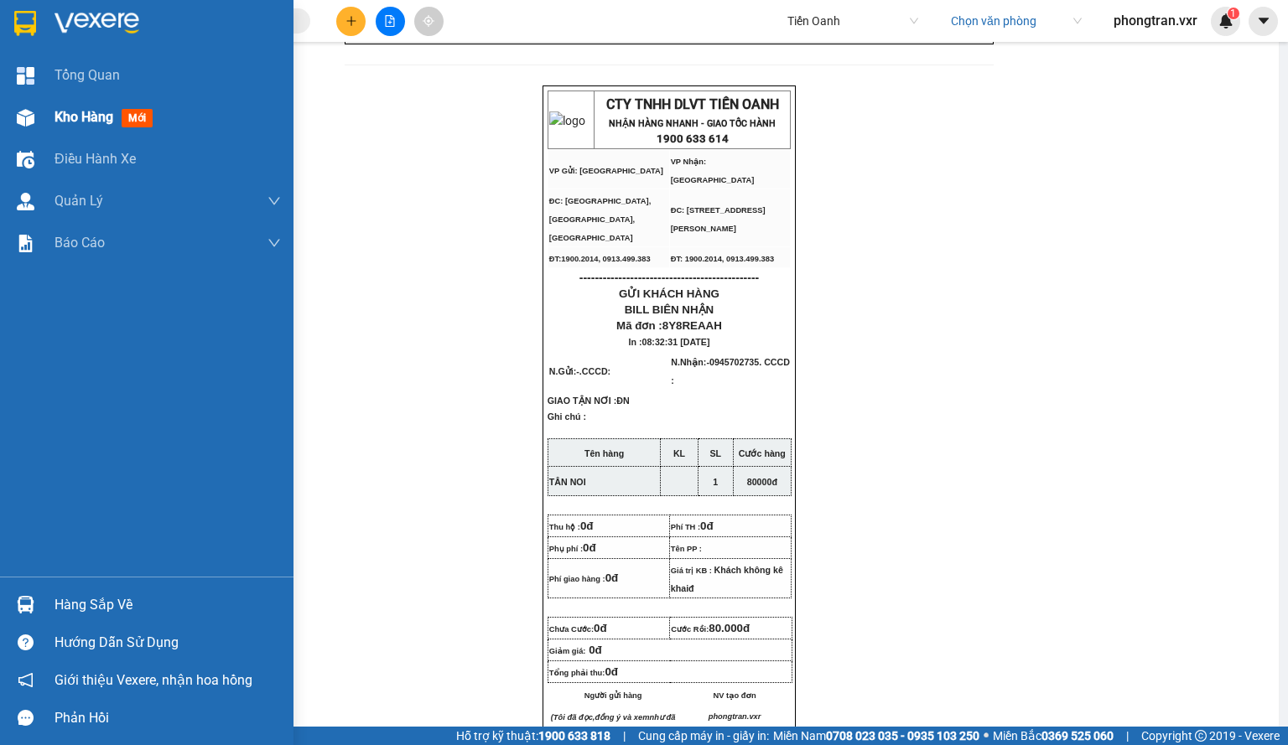
click at [44, 132] on div "Kho hàng mới" at bounding box center [146, 117] width 293 height 42
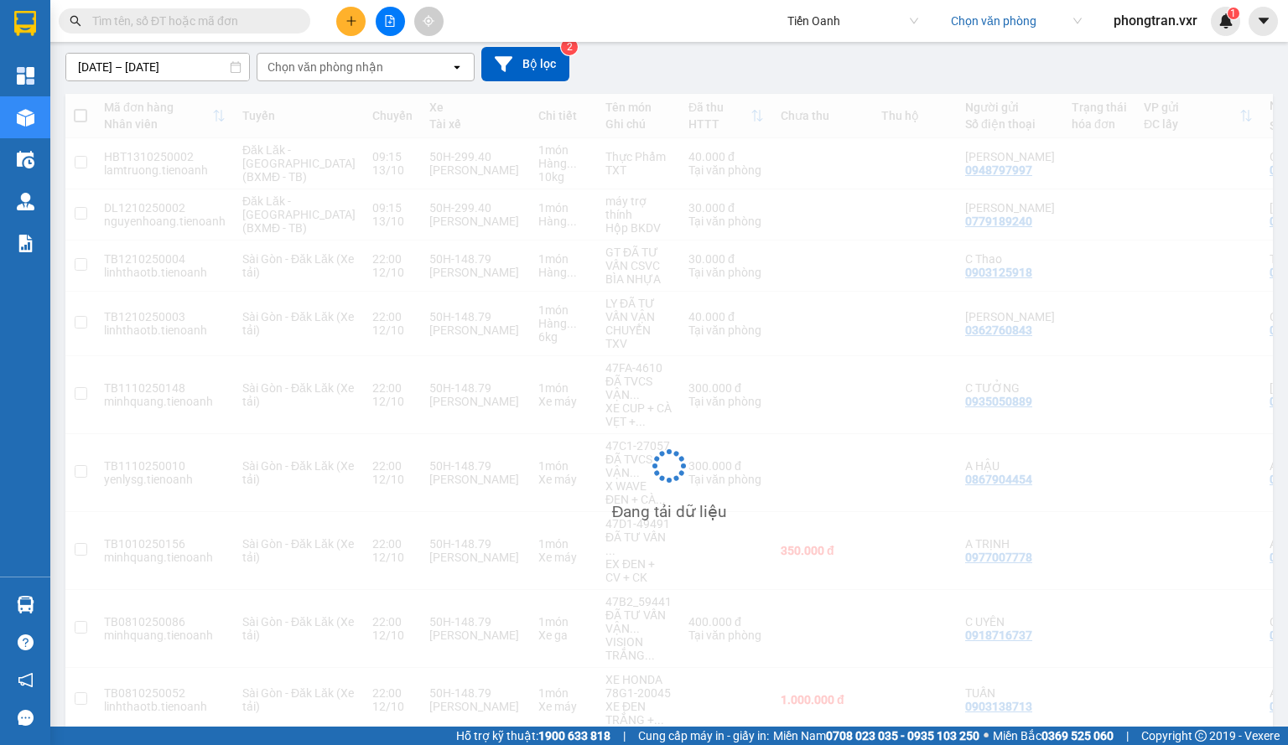
scroll to position [143, 0]
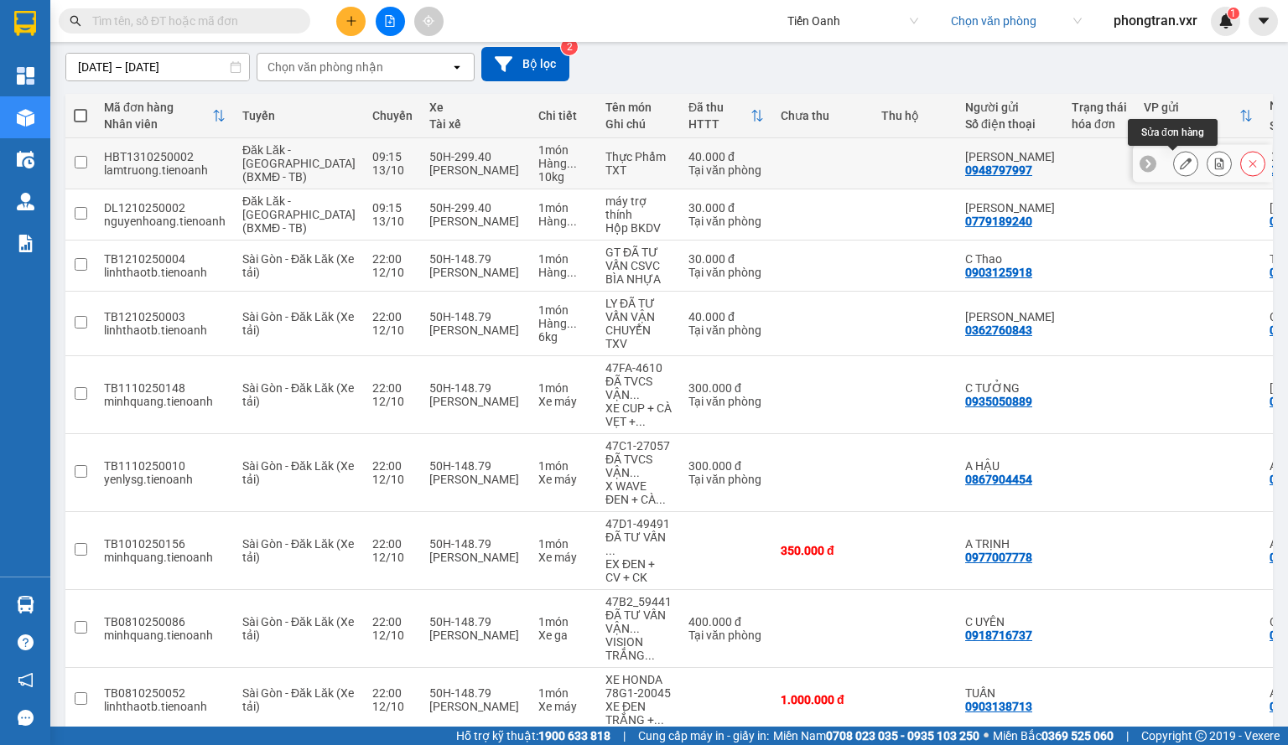
click at [1180, 169] on icon at bounding box center [1186, 164] width 12 height 12
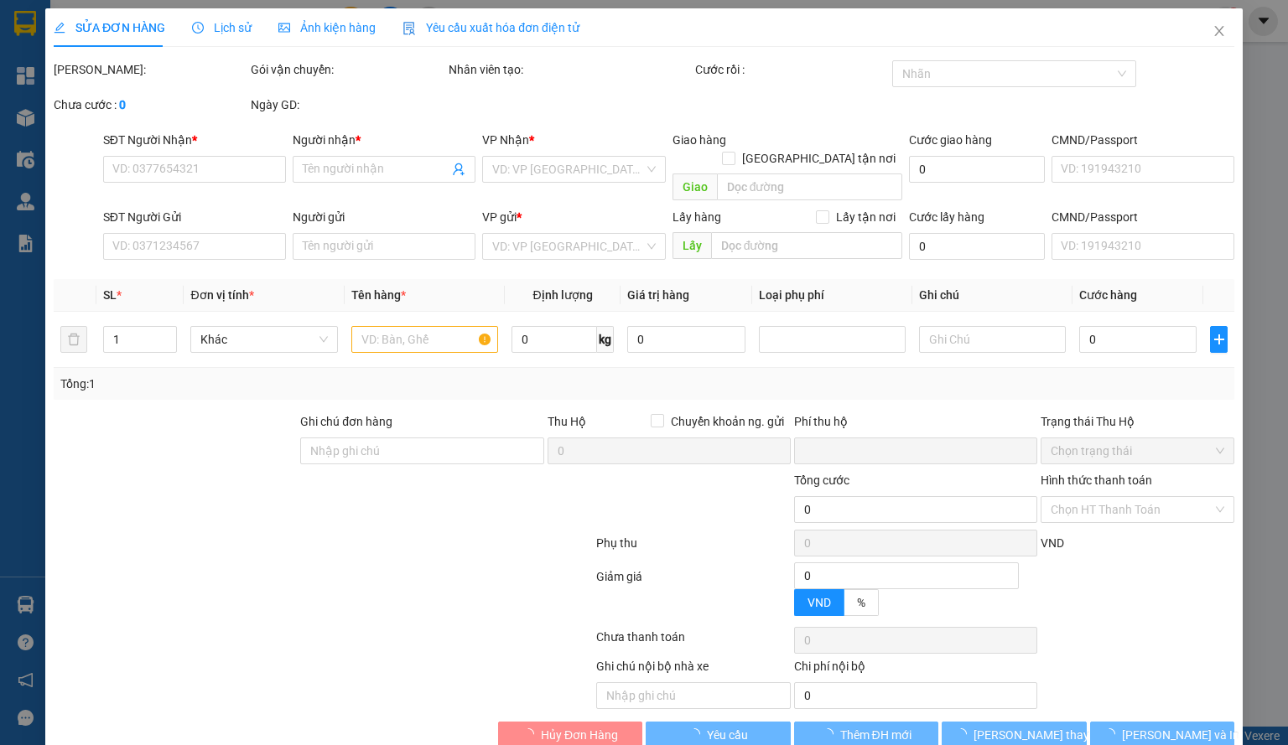
type input "0945427113"
type input "C Nghi"
type input "0948797997"
type input "Cô Hương"
type input "0"
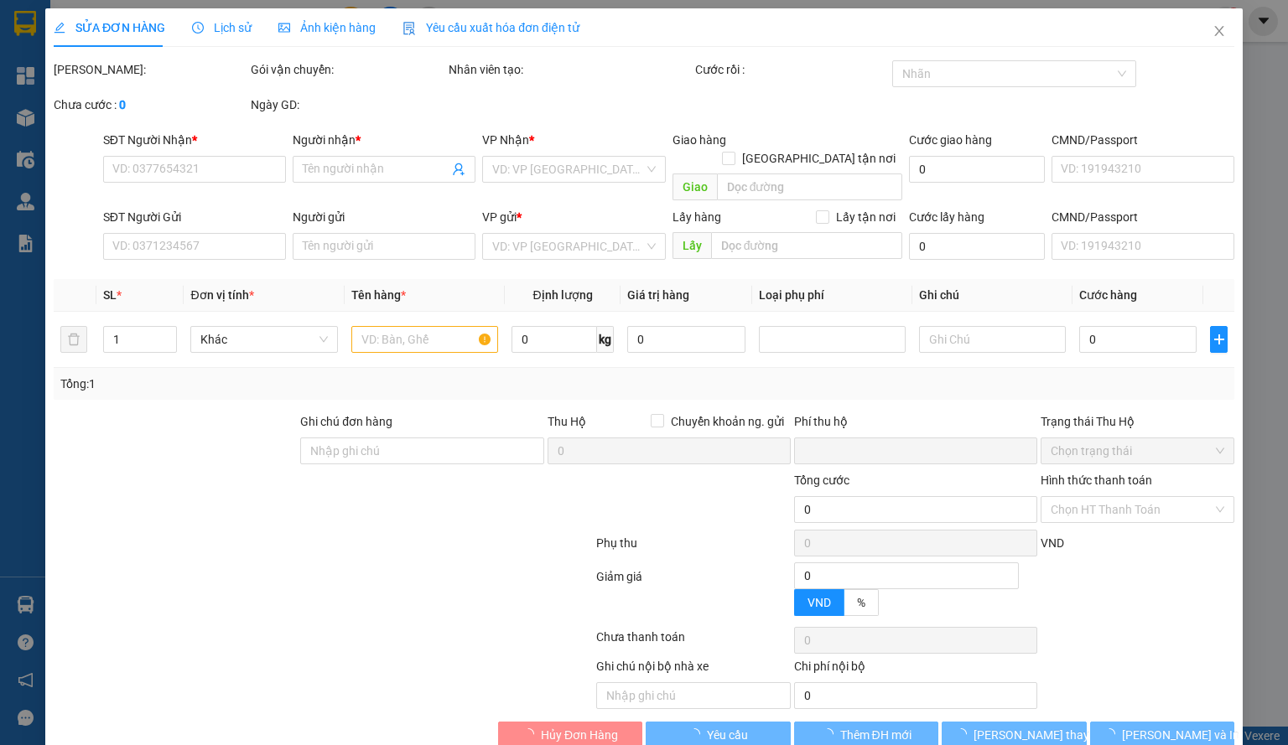
type input "40.000"
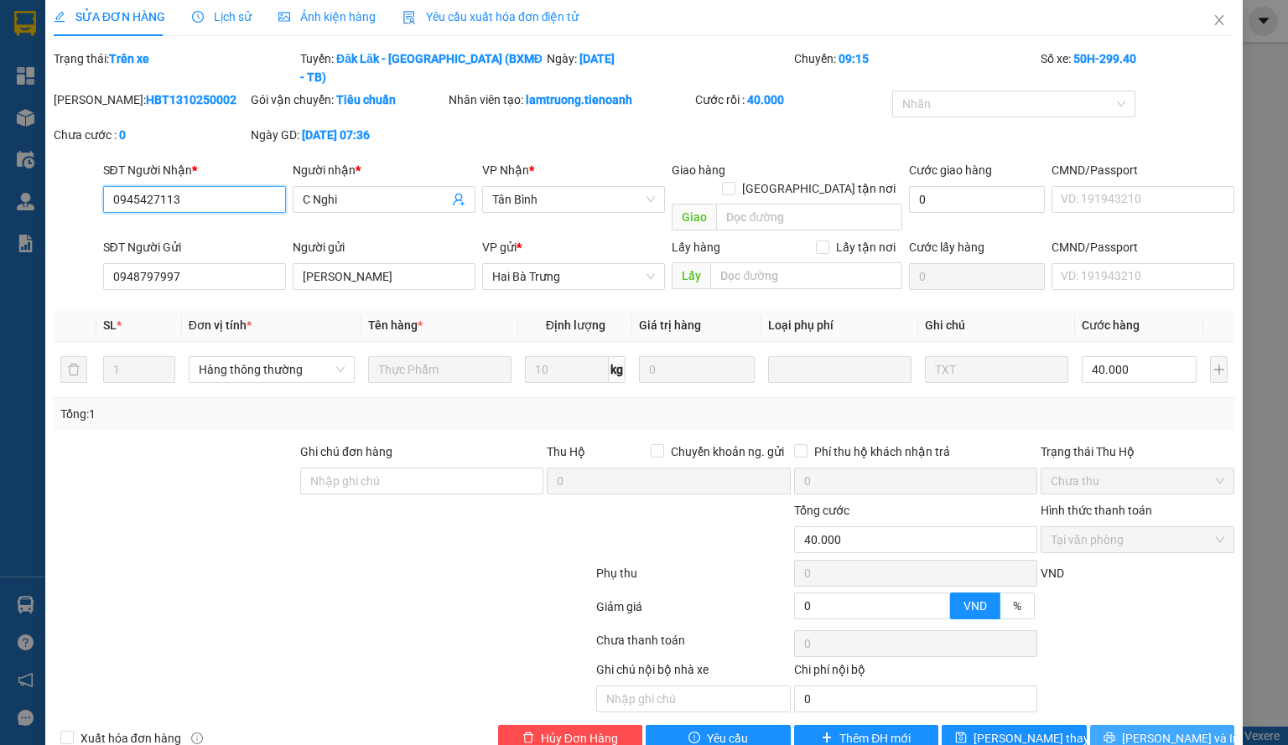
scroll to position [11, 0]
click at [1146, 730] on span "Lưu và In" at bounding box center [1180, 739] width 117 height 18
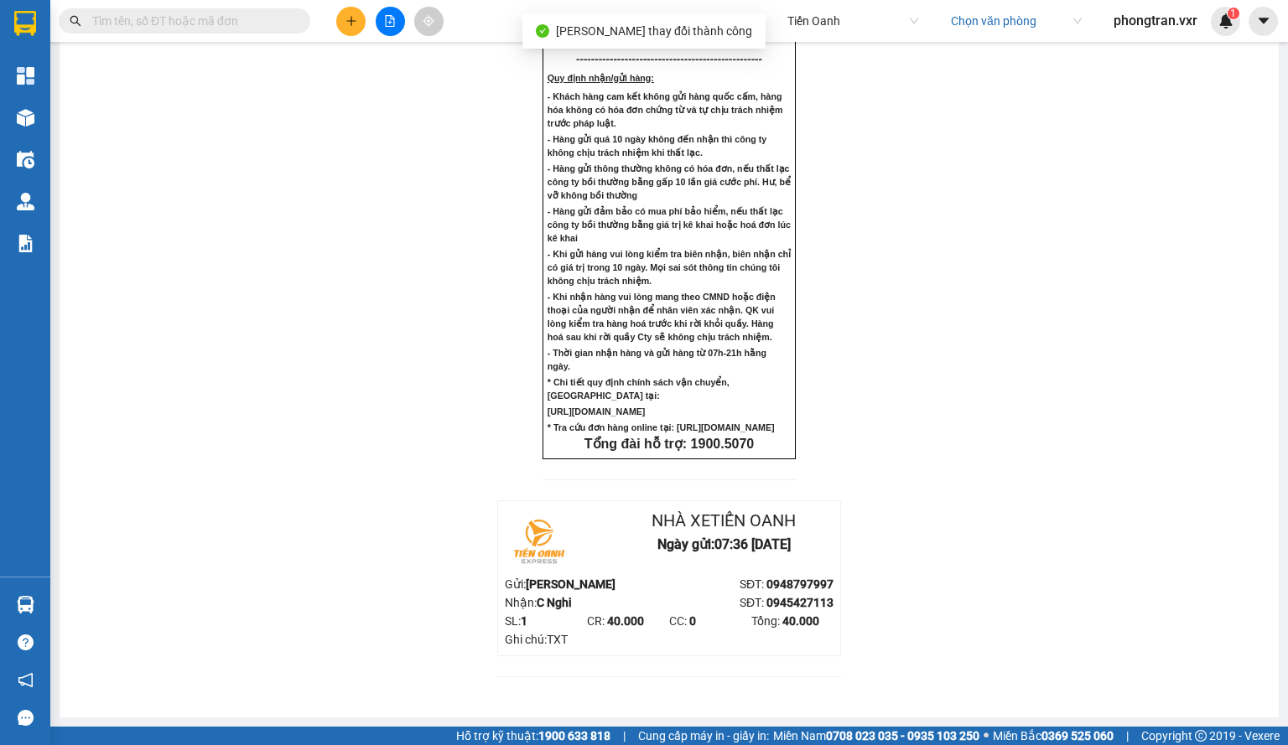
scroll to position [1179, 0]
drag, startPoint x: 198, startPoint y: 464, endPoint x: 210, endPoint y: 437, distance: 29.3
click at [1271, 22] on button at bounding box center [1263, 21] width 29 height 29
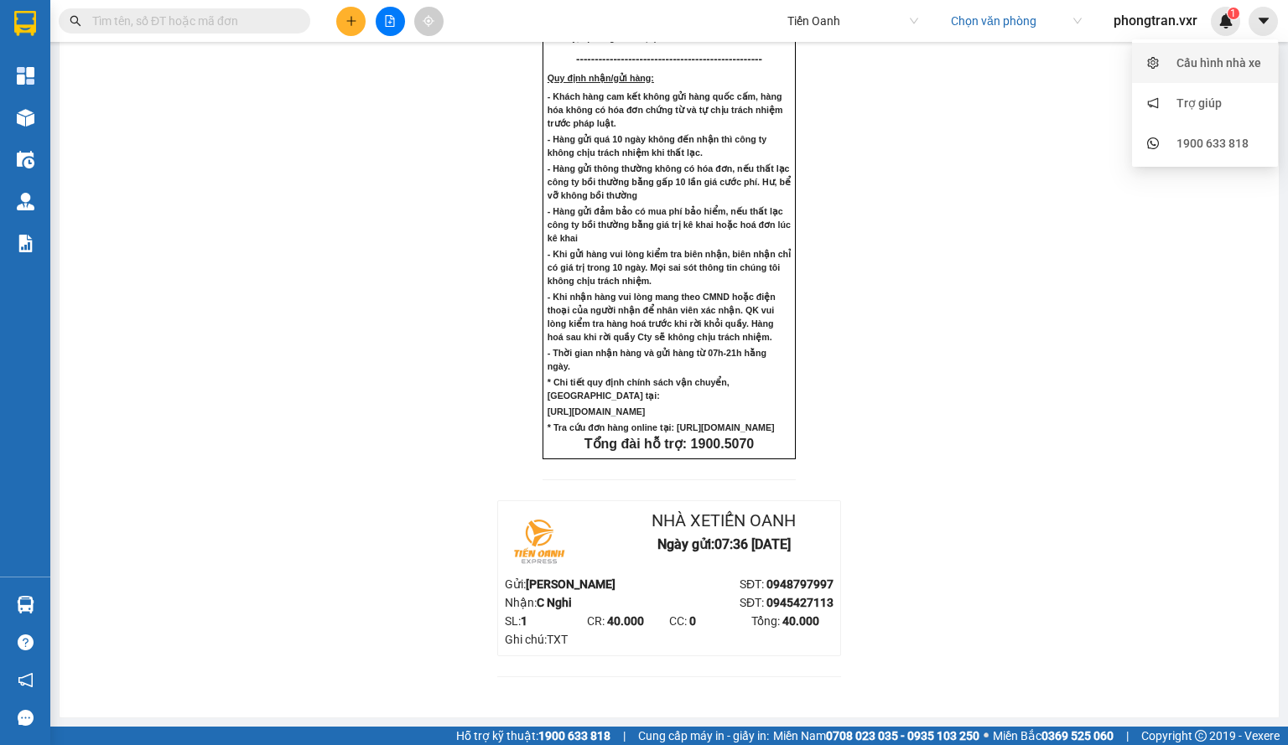
click at [1235, 68] on div "Cấu hình nhà xe" at bounding box center [1218, 63] width 85 height 18
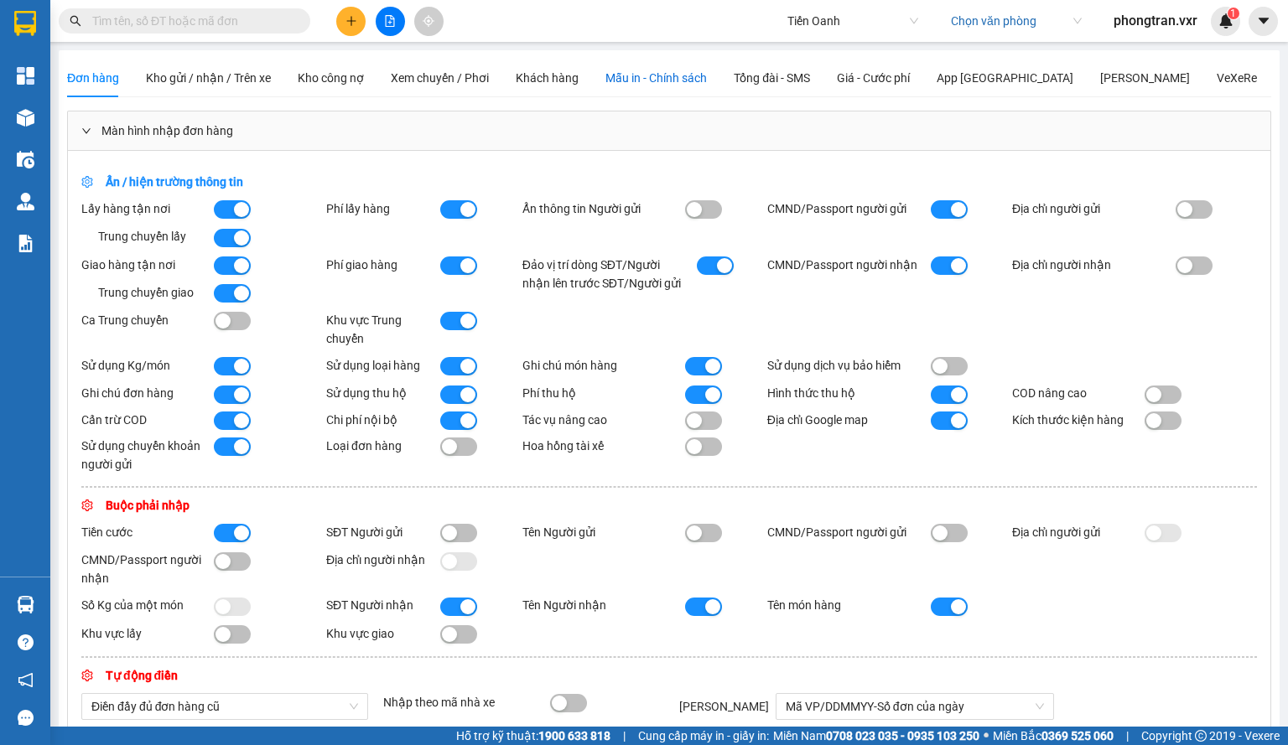
click at [627, 80] on span "Mẫu in - Chính sách" at bounding box center [655, 77] width 101 height 13
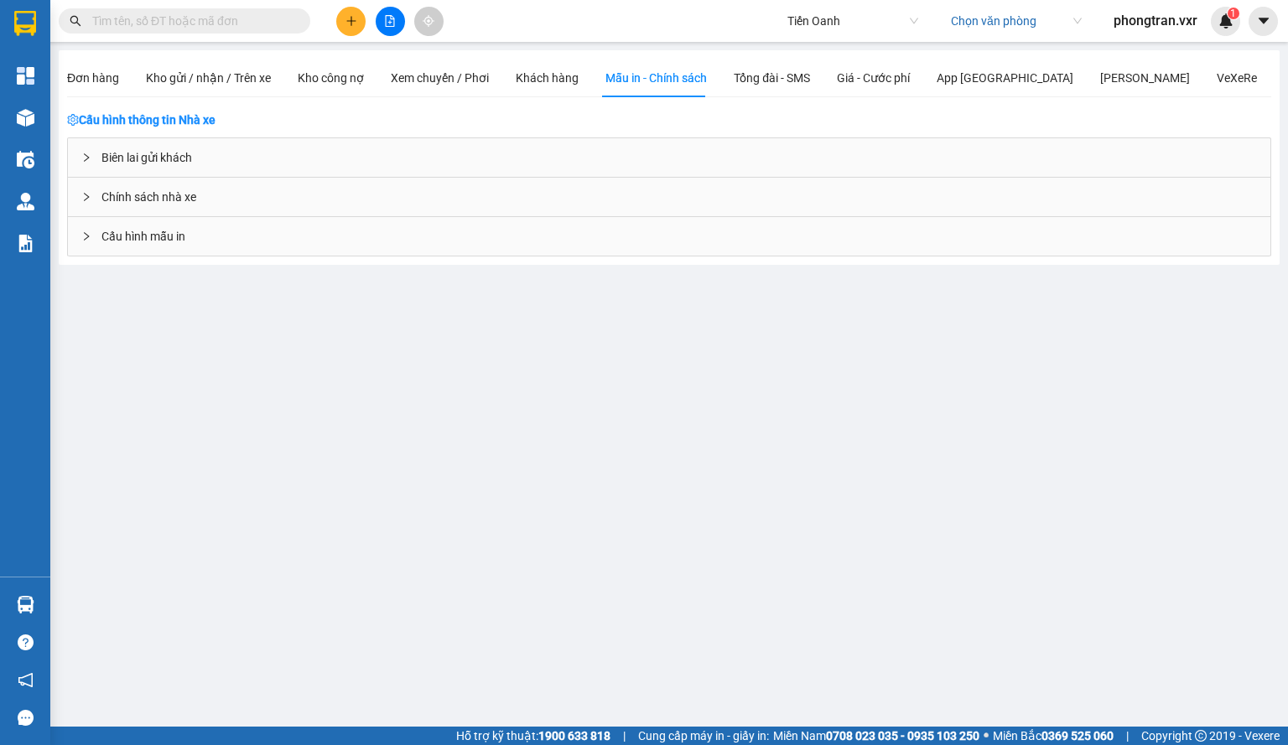
click at [178, 162] on div "Biên lai gửi khách" at bounding box center [669, 157] width 1202 height 39
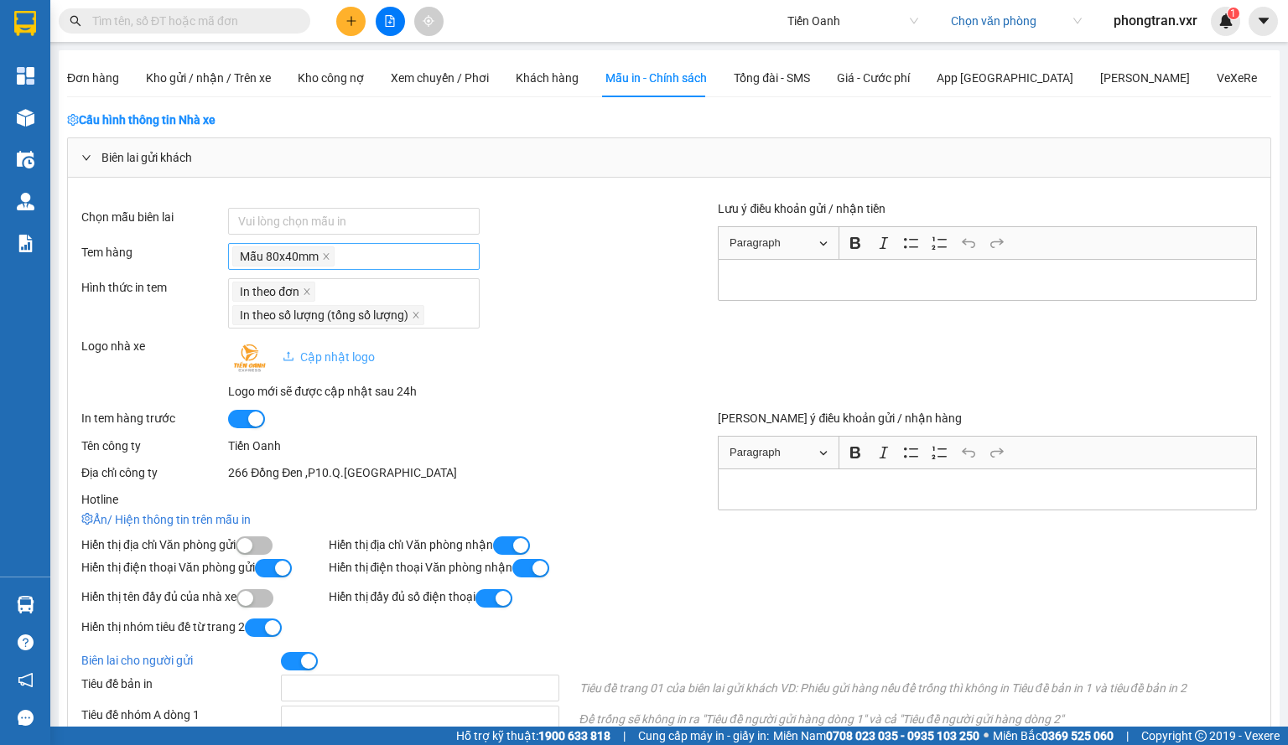
click at [376, 256] on div "Mẫu 80x40mm" at bounding box center [353, 256] width 243 height 23
click at [462, 239] on div "Chọn mẫu biên lai Vui lòng chọn mẫu in Tem hàng Mẫu 80x40mm Mẫu 80x40mm Hình th…" at bounding box center [375, 300] width 588 height 201
